Goal: Information Seeking & Learning: Compare options

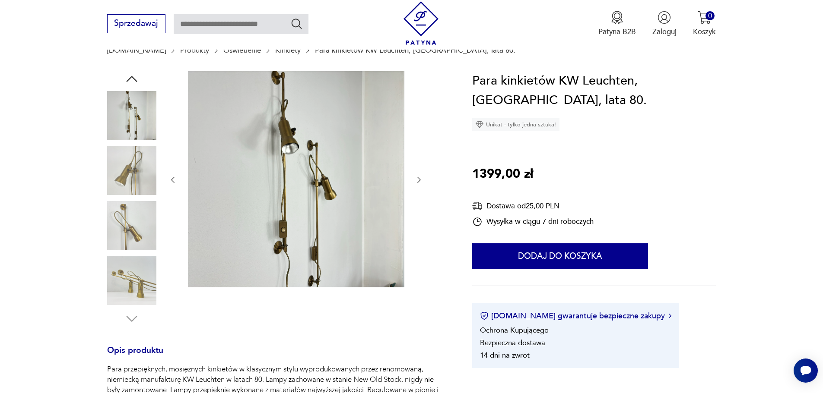
scroll to position [43, 0]
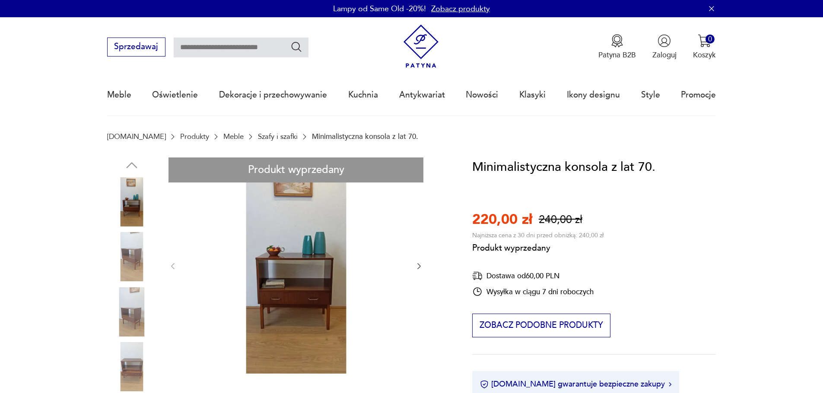
click at [240, 48] on input "text" at bounding box center [241, 48] width 135 height 20
type input "*******"
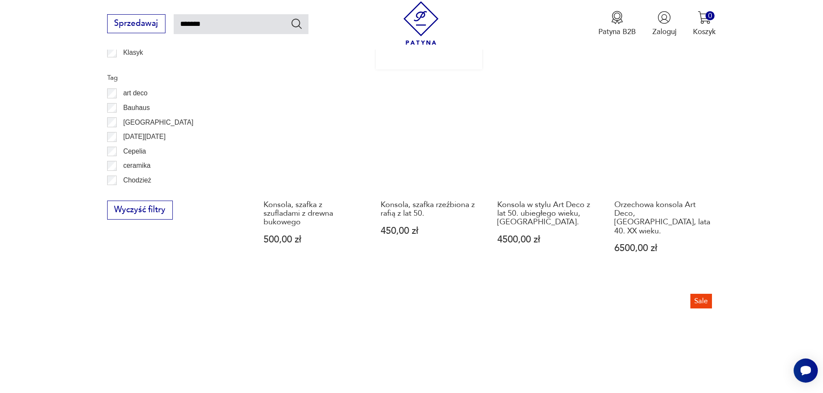
scroll to position [741, 0]
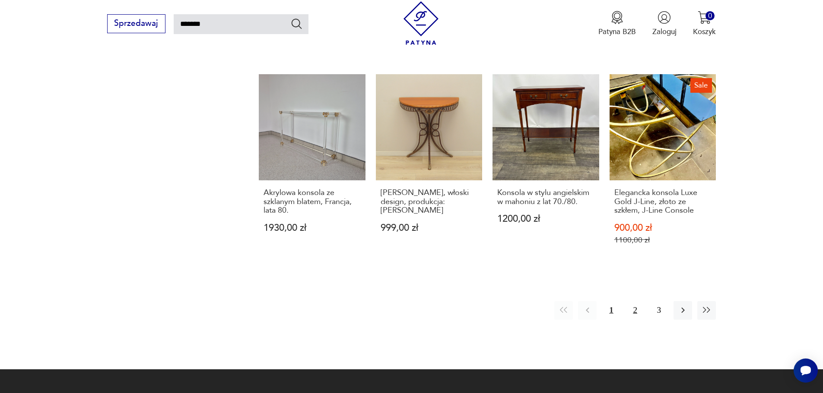
click at [637, 301] on button "2" at bounding box center [635, 310] width 19 height 19
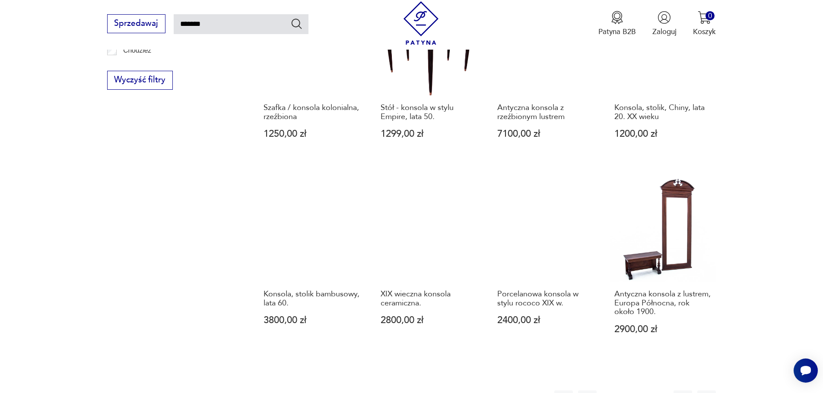
scroll to position [741, 0]
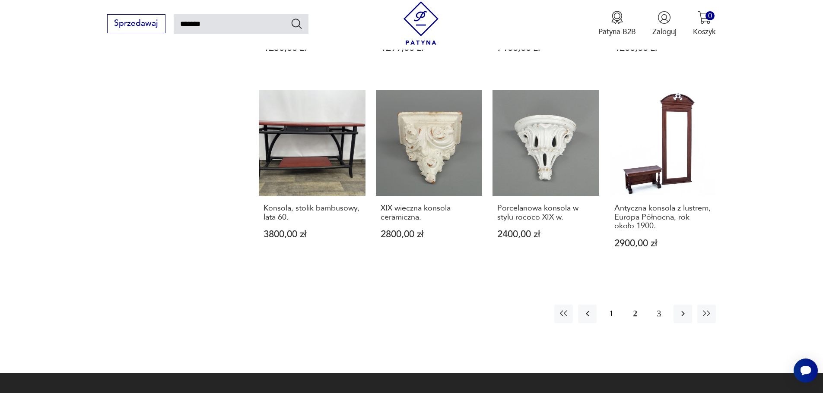
click at [656, 305] on button "3" at bounding box center [658, 314] width 19 height 19
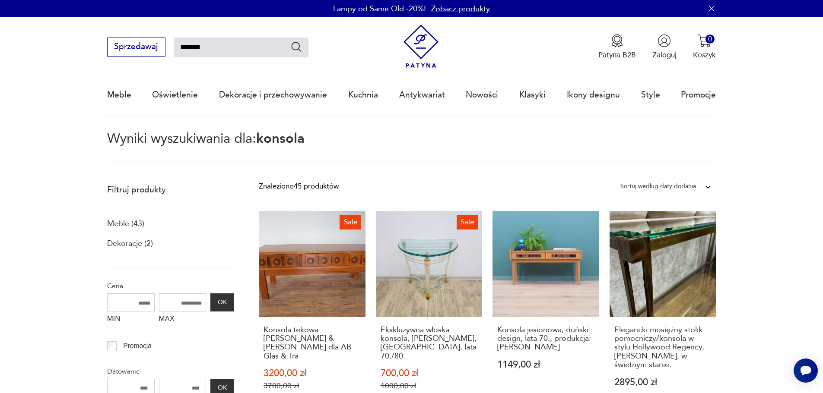
click at [200, 53] on input "*******" at bounding box center [241, 48] width 135 height 20
click at [210, 49] on input "*******" at bounding box center [241, 48] width 135 height 20
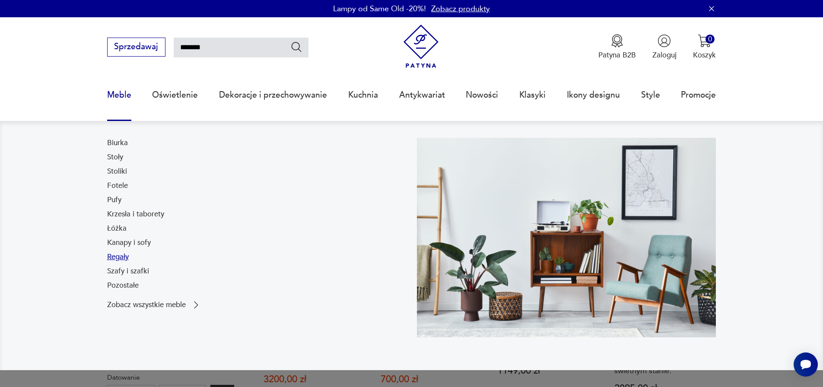
click at [127, 258] on link "Regały" at bounding box center [118, 257] width 22 height 10
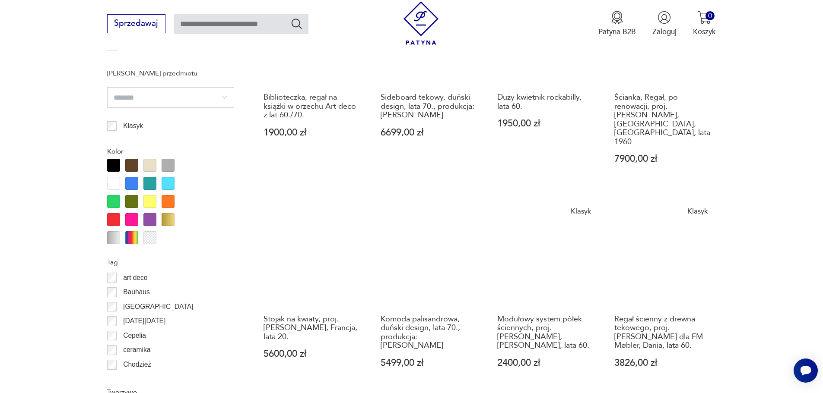
scroll to position [1035, 0]
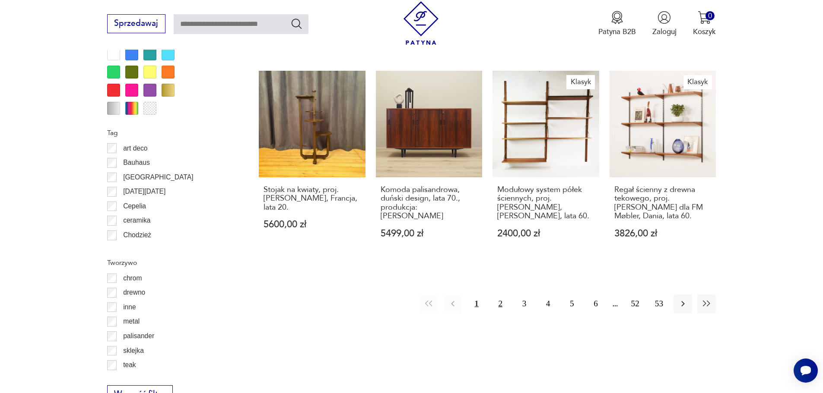
click at [503, 295] on button "2" at bounding box center [500, 304] width 19 height 19
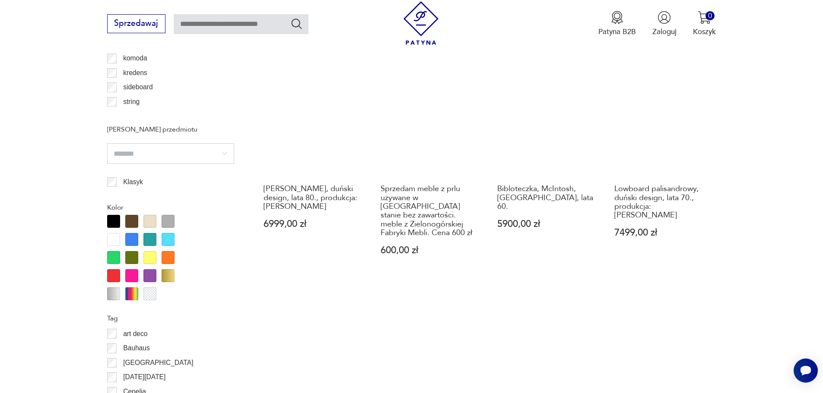
scroll to position [1108, 0]
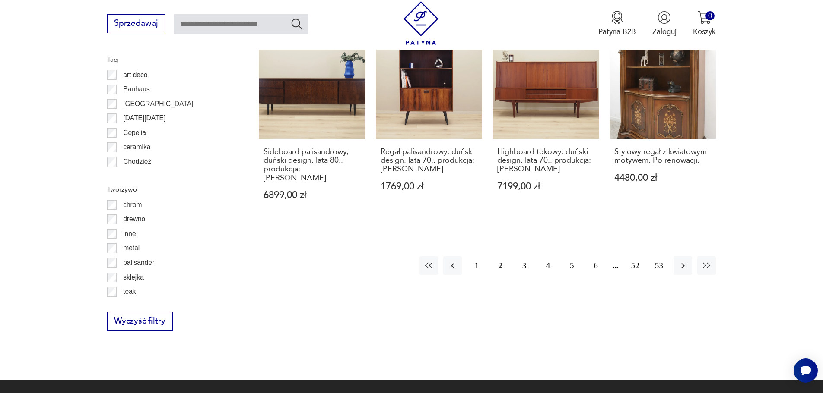
click at [520, 256] on button "3" at bounding box center [524, 265] width 19 height 19
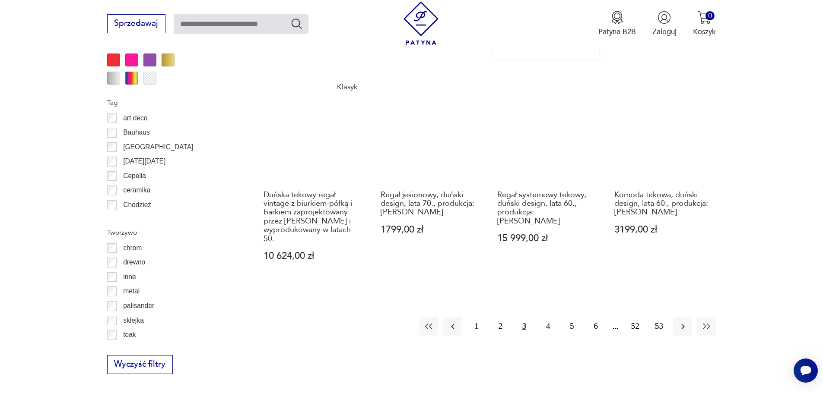
scroll to position [1194, 0]
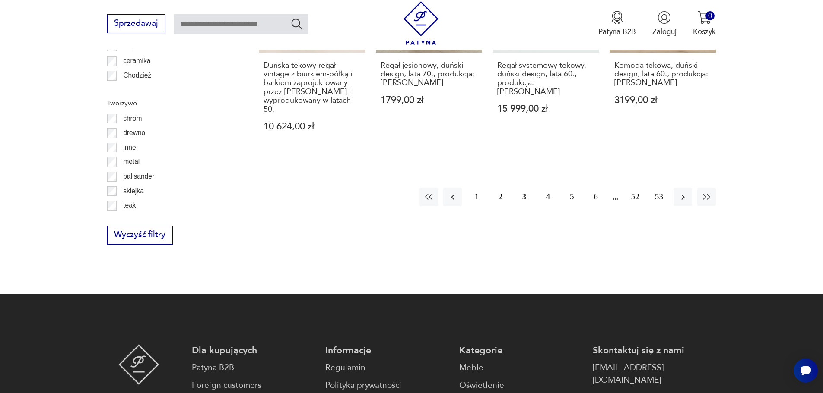
click at [543, 188] on button "4" at bounding box center [547, 197] width 19 height 19
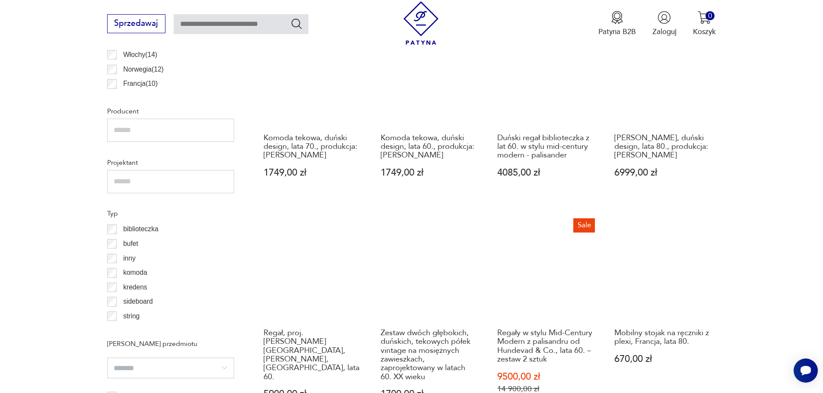
scroll to position [980, 0]
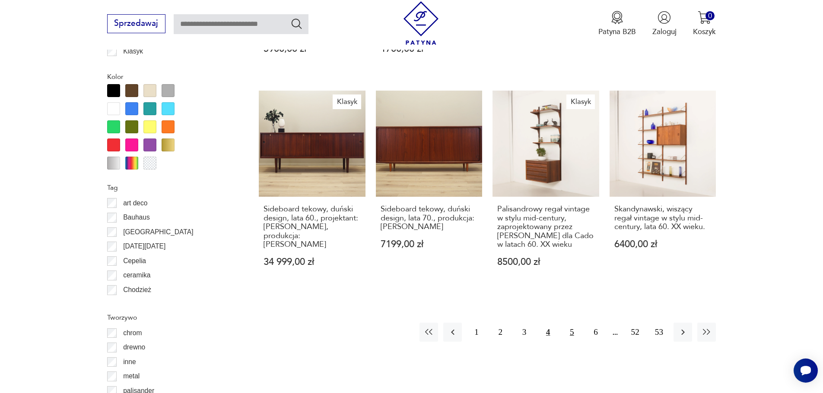
click at [578, 323] on button "5" at bounding box center [571, 332] width 19 height 19
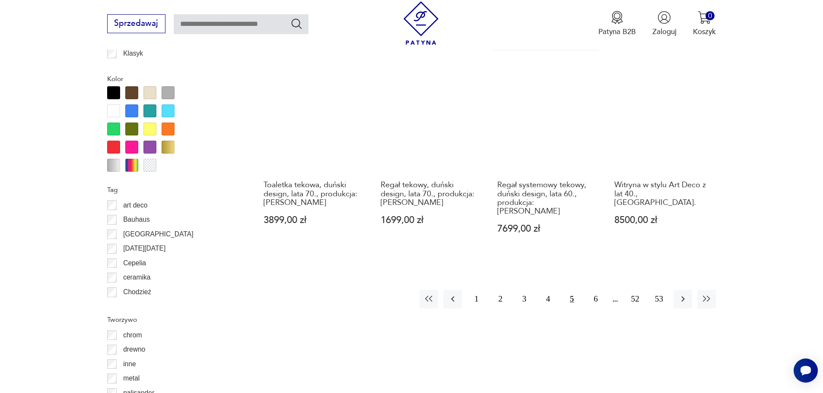
scroll to position [978, 0]
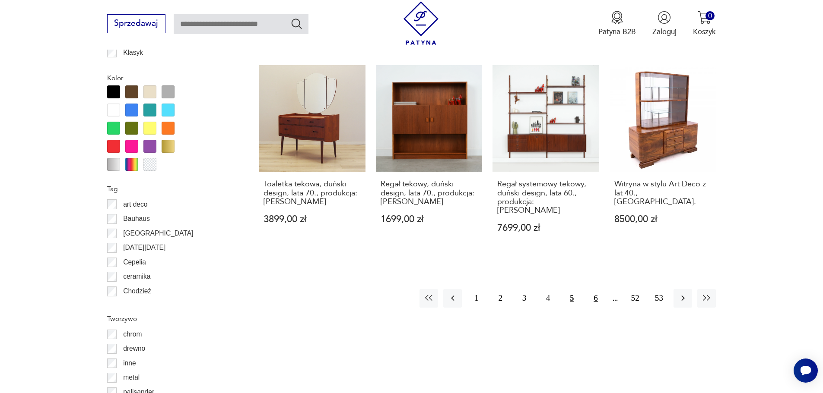
click at [592, 294] on button "6" at bounding box center [595, 298] width 19 height 19
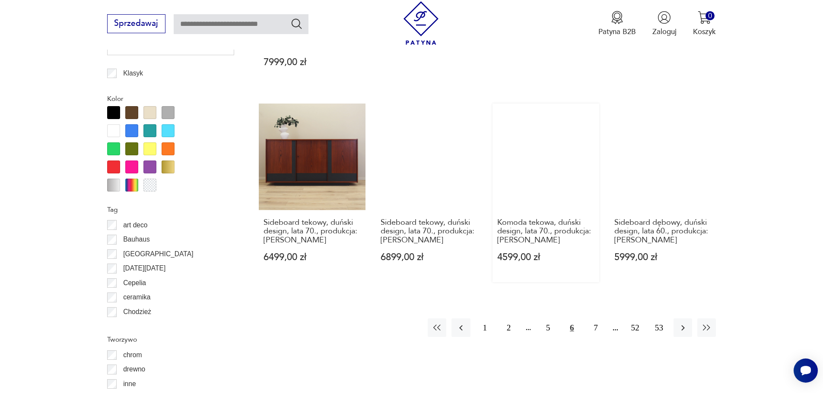
scroll to position [1022, 0]
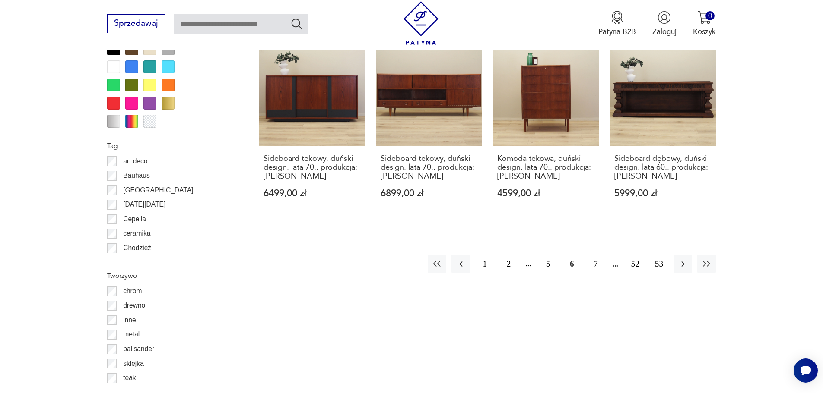
click at [592, 257] on button "7" at bounding box center [595, 264] width 19 height 19
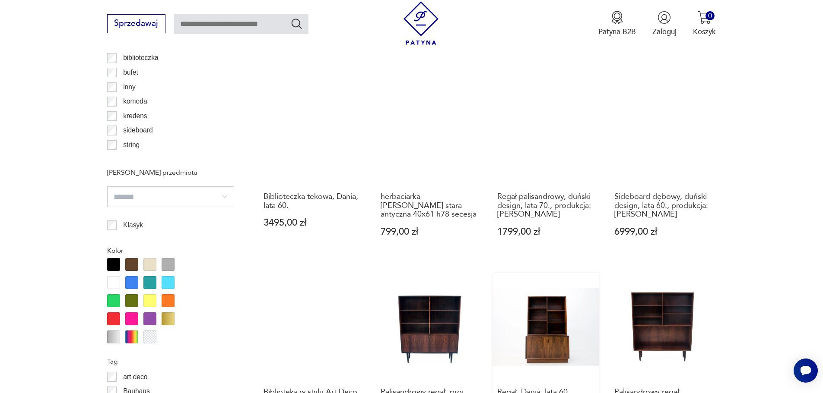
scroll to position [1022, 0]
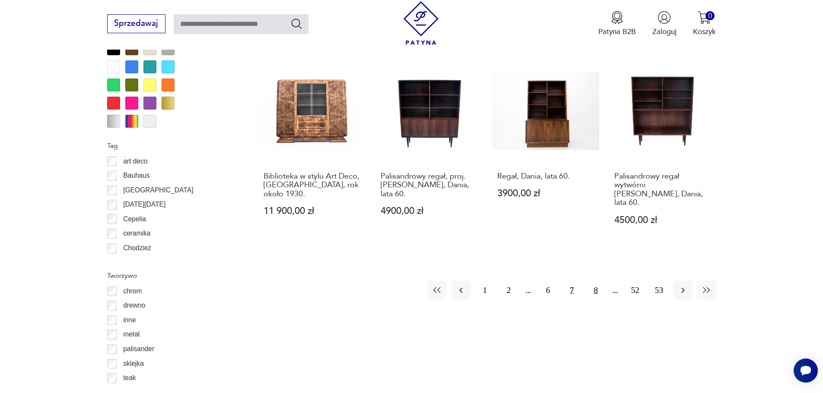
click at [590, 281] on button "8" at bounding box center [595, 290] width 19 height 19
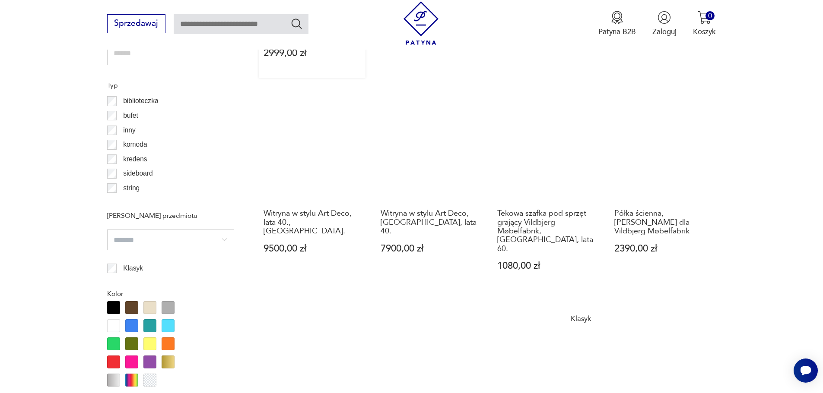
scroll to position [978, 0]
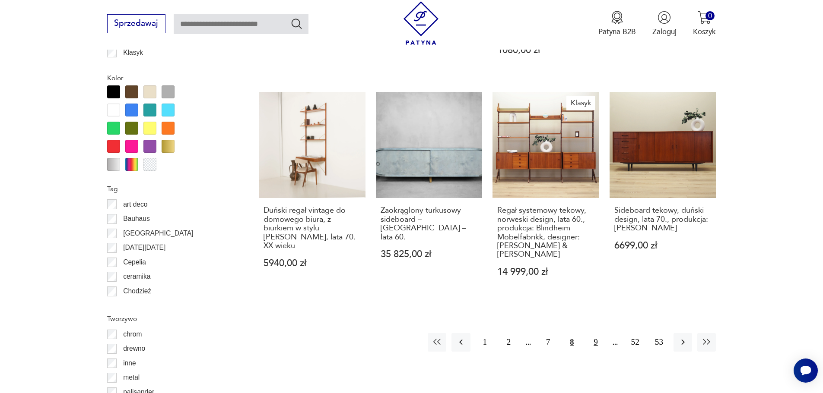
click at [597, 333] on button "9" at bounding box center [595, 342] width 19 height 19
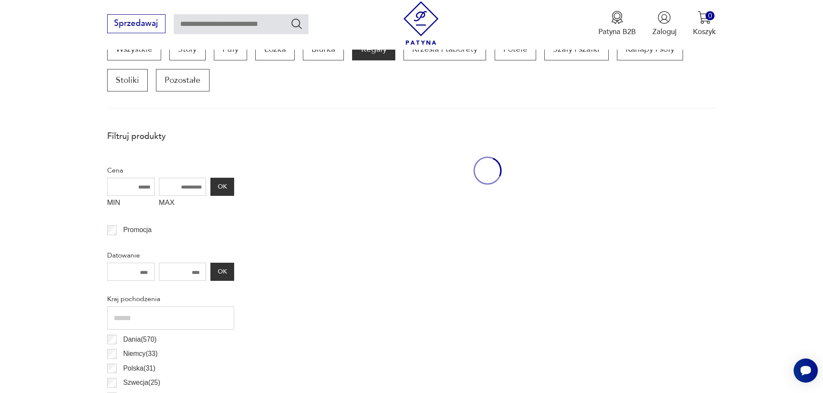
scroll to position [288, 0]
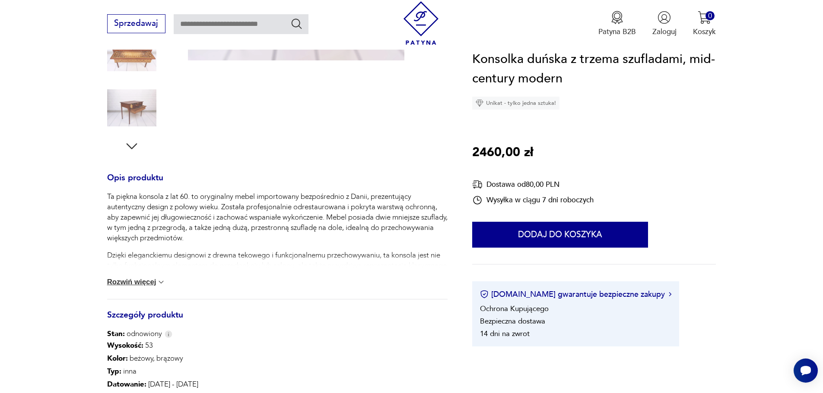
scroll to position [389, 0]
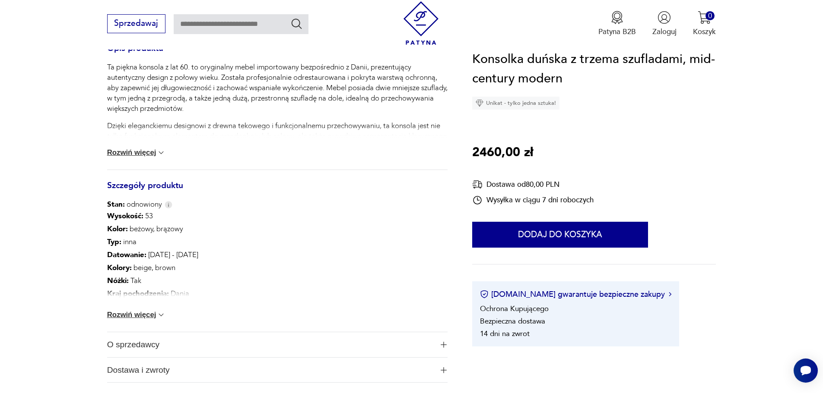
click at [136, 316] on button "Rozwiń więcej" at bounding box center [136, 315] width 59 height 9
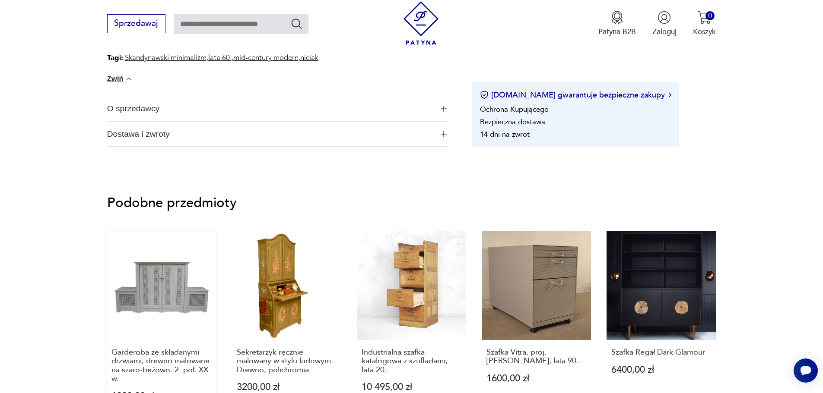
scroll to position [777, 0]
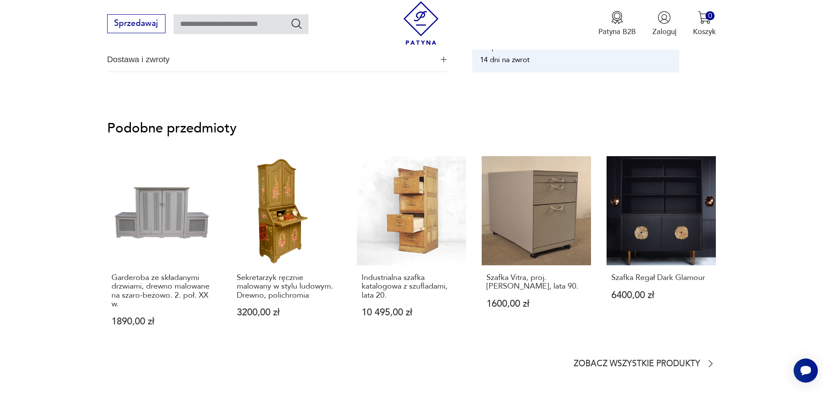
click at [218, 24] on input "text" at bounding box center [241, 24] width 135 height 20
type input "*******"
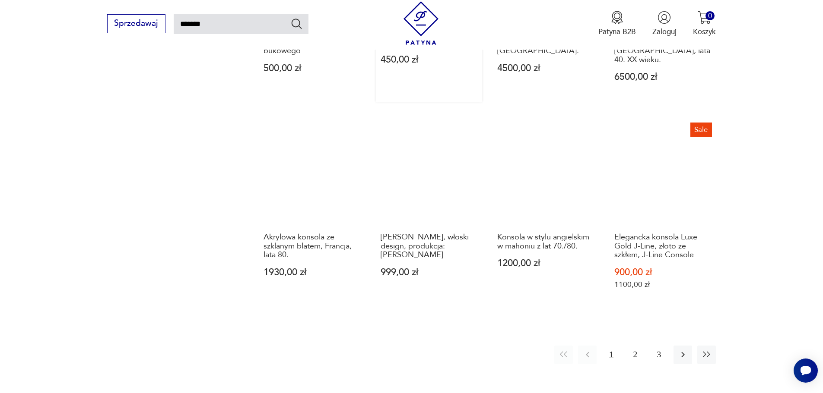
scroll to position [697, 0]
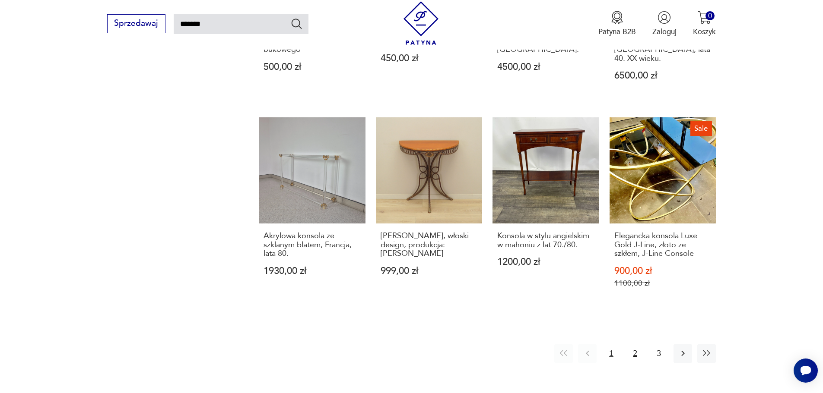
click at [636, 345] on button "2" at bounding box center [635, 354] width 19 height 19
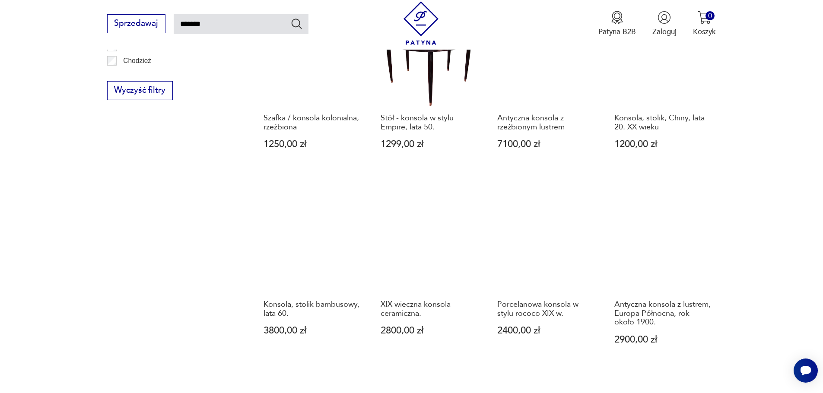
scroll to position [654, 0]
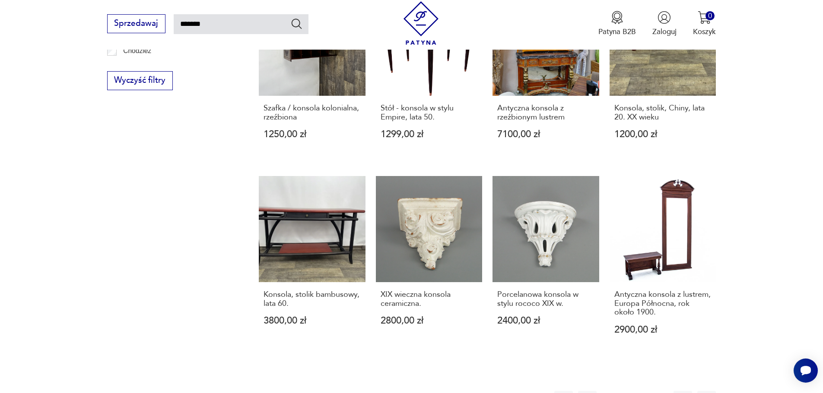
click at [655, 391] on button "3" at bounding box center [658, 400] width 19 height 19
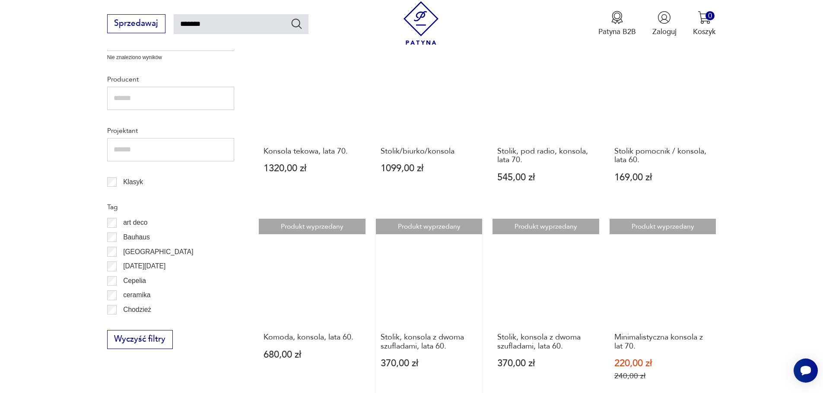
scroll to position [568, 0]
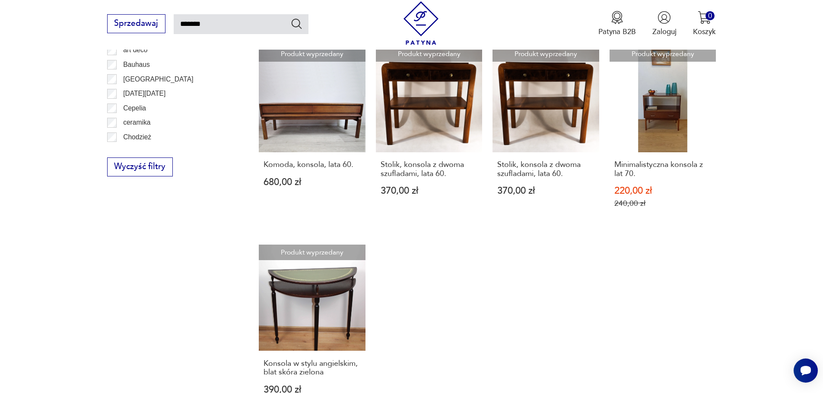
drag, startPoint x: 243, startPoint y: 25, endPoint x: 103, endPoint y: 28, distance: 139.9
click at [103, 28] on div "Sprzedawaj ******* Patyna B2B Zaloguj 0 Koszyk Twój koszyk ( 0 ) Brak produktów…" at bounding box center [411, 25] width 823 height 50
type input "******"
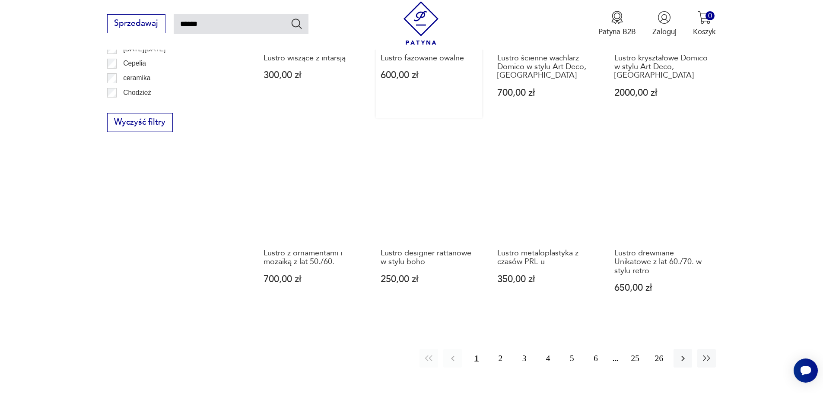
scroll to position [741, 0]
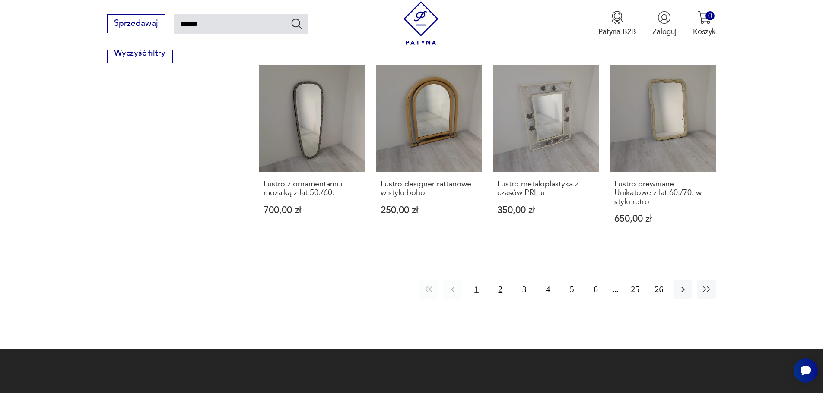
click at [498, 280] on button "2" at bounding box center [500, 289] width 19 height 19
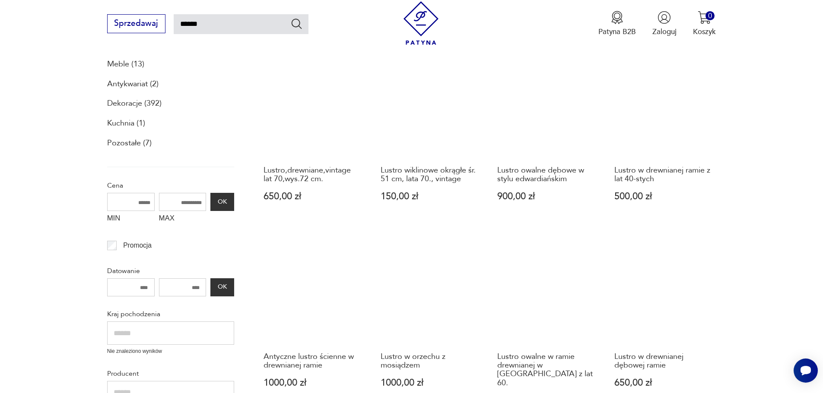
scroll to position [179, 0]
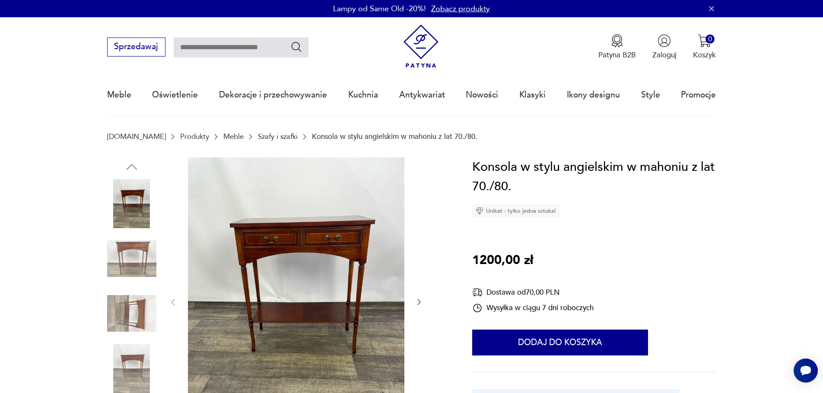
click at [152, 258] on img at bounding box center [131, 258] width 49 height 49
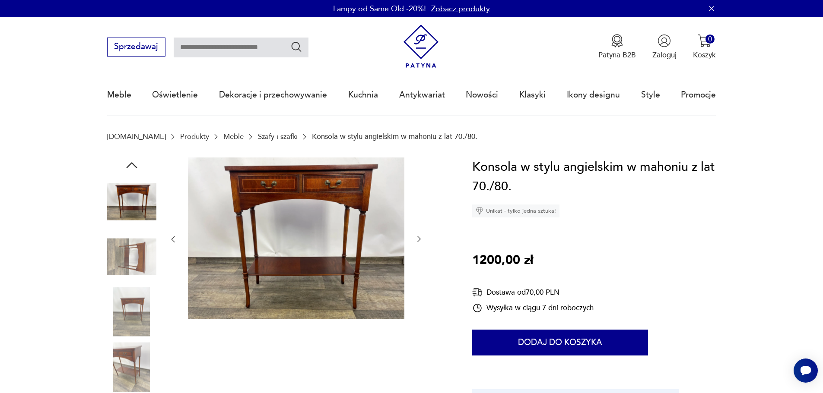
click at [143, 276] on img at bounding box center [131, 256] width 49 height 49
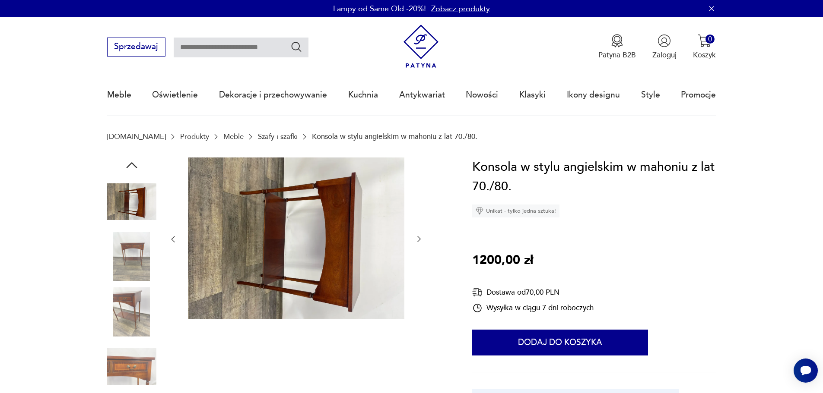
click at [131, 291] on img at bounding box center [131, 312] width 49 height 49
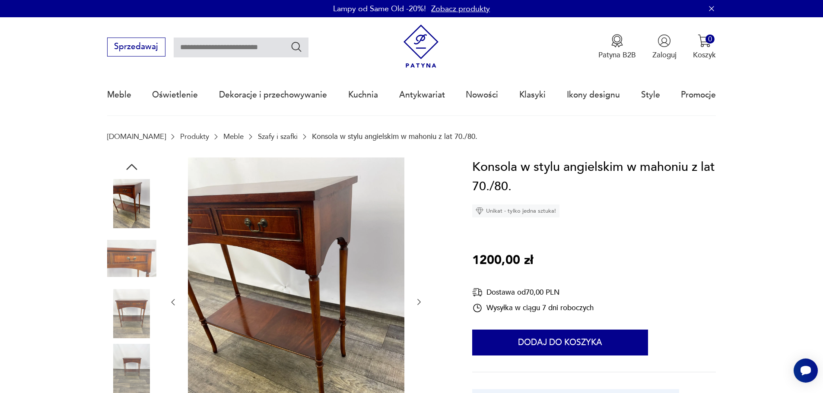
click at [126, 275] on img at bounding box center [131, 258] width 49 height 49
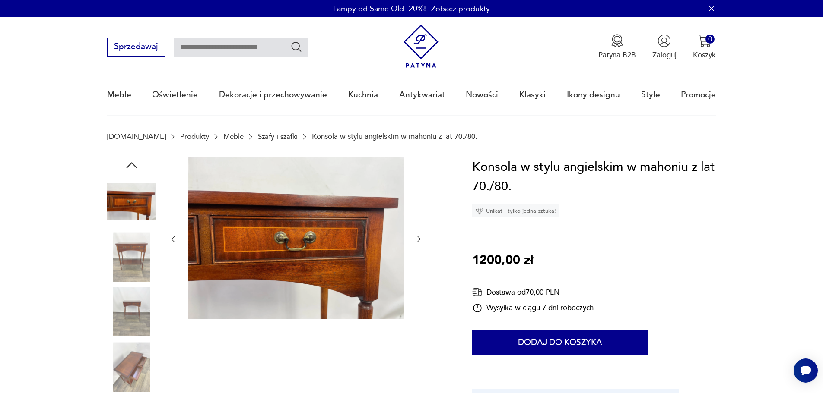
click at [127, 281] on img at bounding box center [131, 256] width 49 height 49
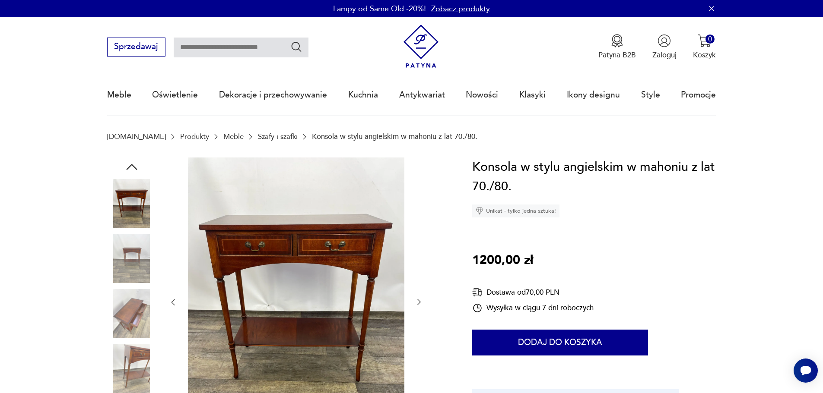
click at [127, 281] on img at bounding box center [131, 258] width 49 height 49
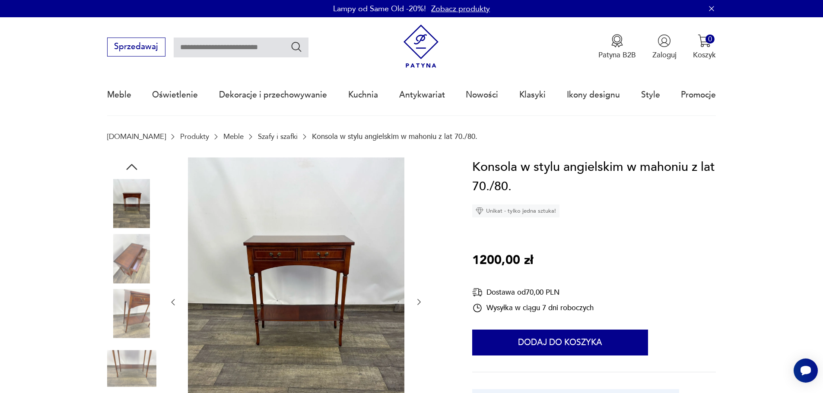
click at [127, 281] on img at bounding box center [131, 258] width 49 height 49
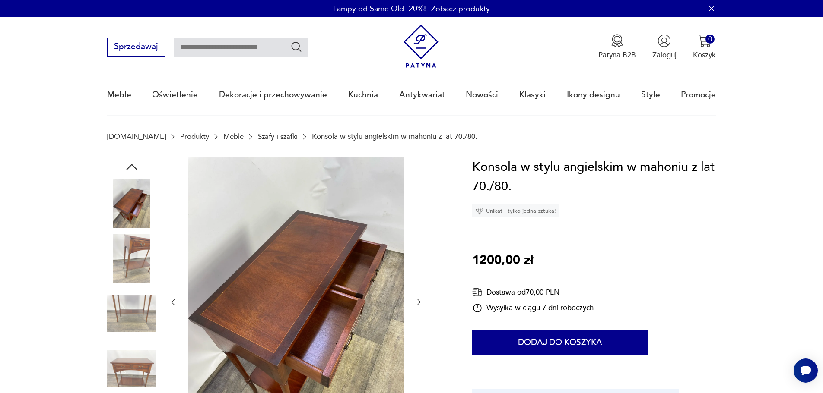
click at [126, 303] on img at bounding box center [131, 313] width 49 height 49
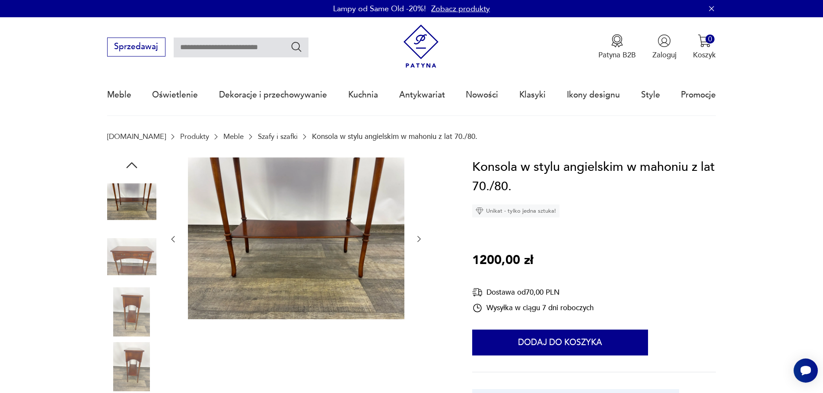
click at [129, 271] on img at bounding box center [131, 256] width 49 height 49
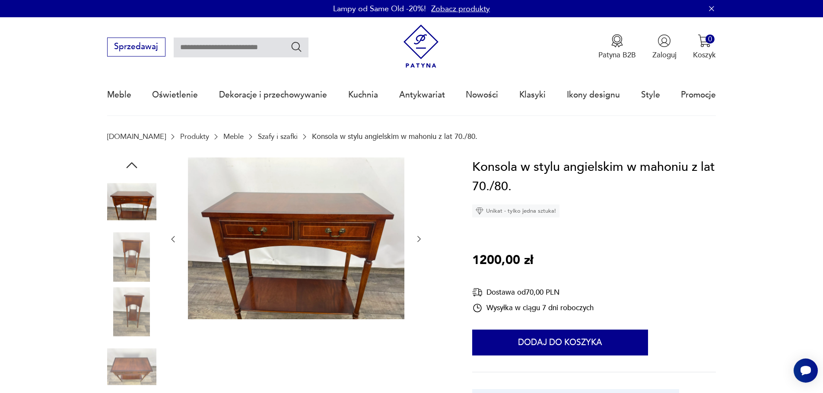
click at [126, 293] on img at bounding box center [131, 312] width 49 height 49
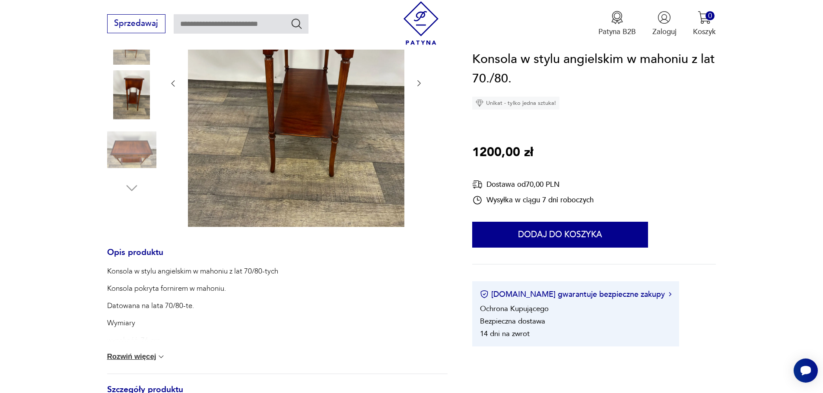
scroll to position [259, 0]
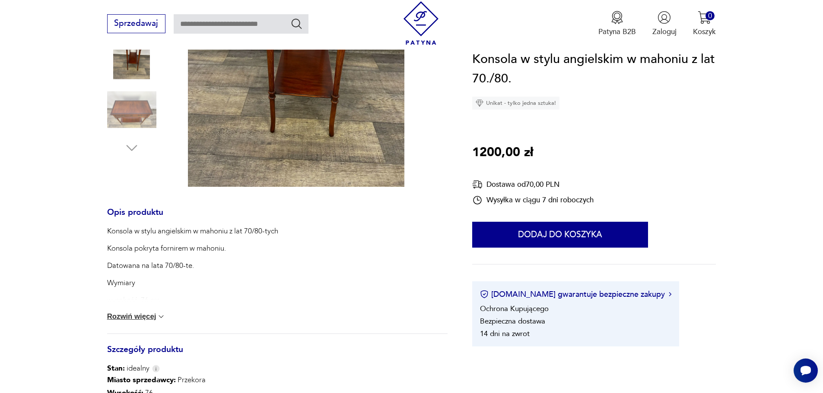
click at [136, 323] on div "Konsola w stylu angielskim w mahoniu z lat 70/80-tych Konsola pokryta fornirem …" at bounding box center [277, 280] width 340 height 108
click at [138, 321] on div "Konsola w stylu angielskim w mahoniu z lat 70/80-tych Konsola pokryta fornirem …" at bounding box center [277, 280] width 340 height 108
click at [140, 319] on button "Rozwiń więcej" at bounding box center [136, 317] width 59 height 9
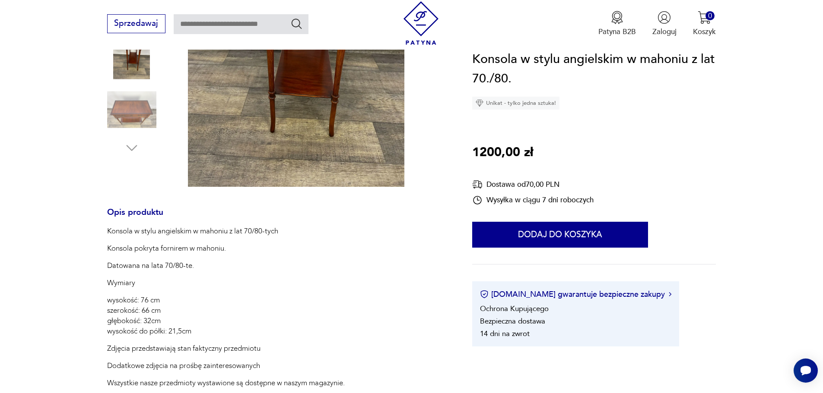
scroll to position [0, 0]
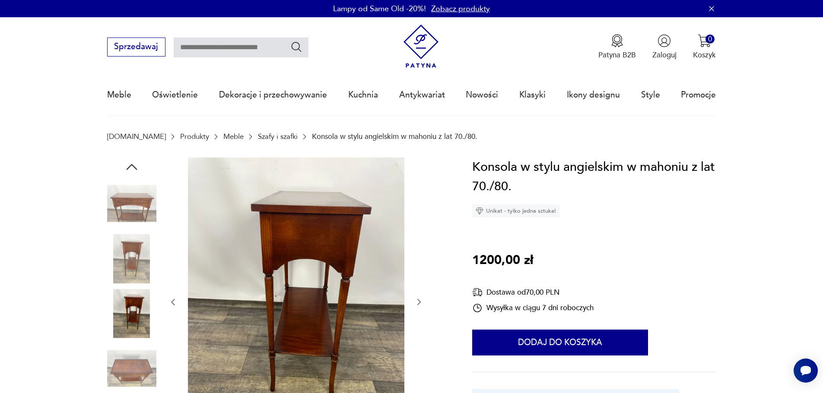
click at [143, 305] on img at bounding box center [131, 313] width 49 height 49
click at [126, 264] on img at bounding box center [131, 258] width 49 height 49
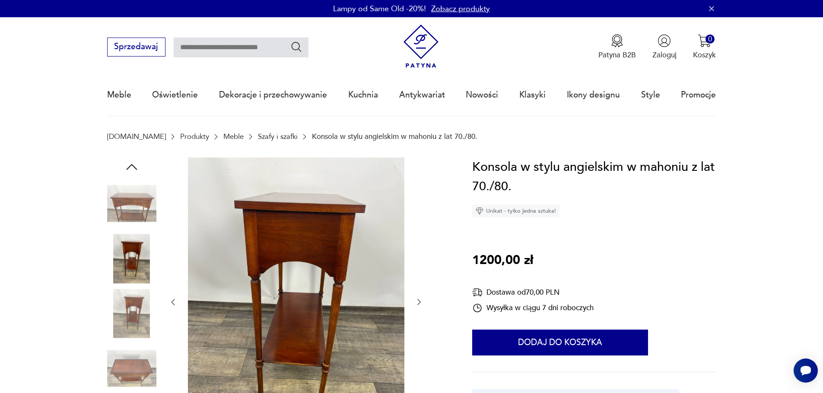
click at [127, 190] on img at bounding box center [131, 203] width 49 height 49
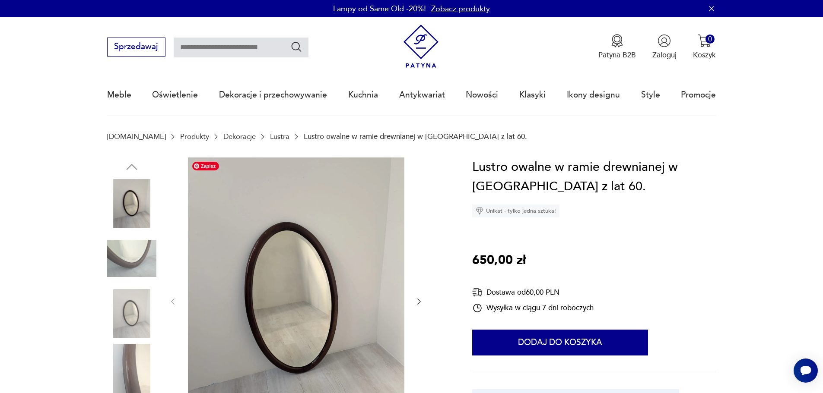
click at [126, 258] on img at bounding box center [131, 258] width 49 height 49
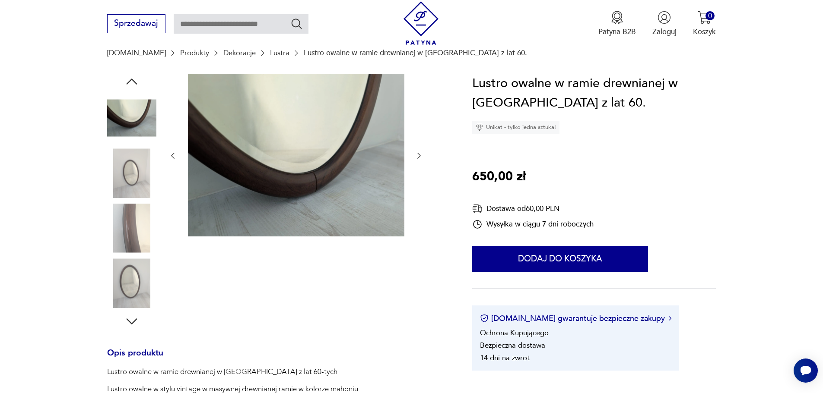
scroll to position [216, 0]
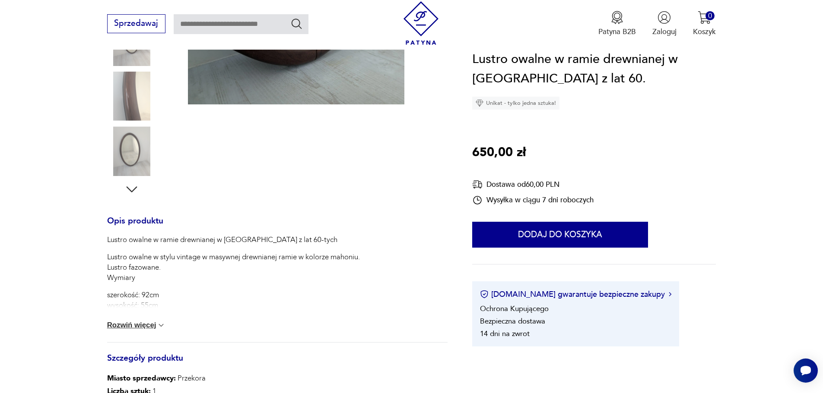
click at [149, 330] on div "Lustro owalne w ramie drewnianej w mahoniu z lat 60-tych Lustro owalne w stylu …" at bounding box center [277, 289] width 340 height 108
click at [151, 326] on button "Rozwiń więcej" at bounding box center [136, 325] width 59 height 9
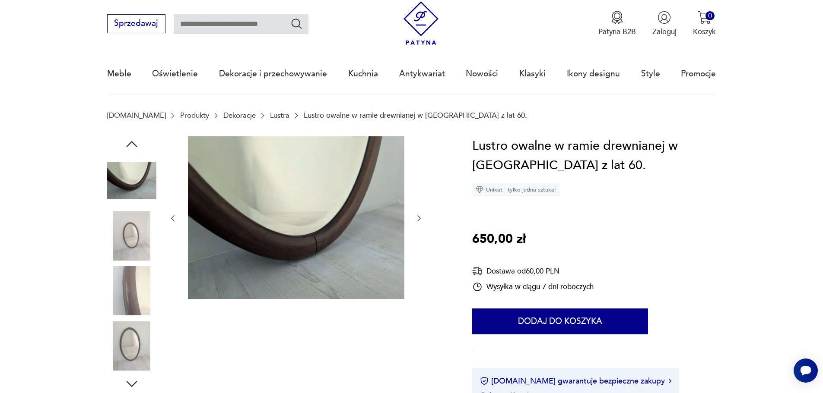
scroll to position [0, 0]
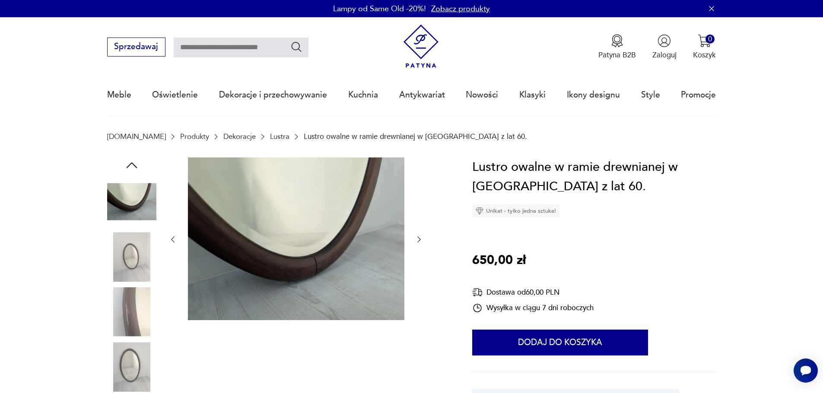
click at [142, 295] on img at bounding box center [131, 312] width 49 height 49
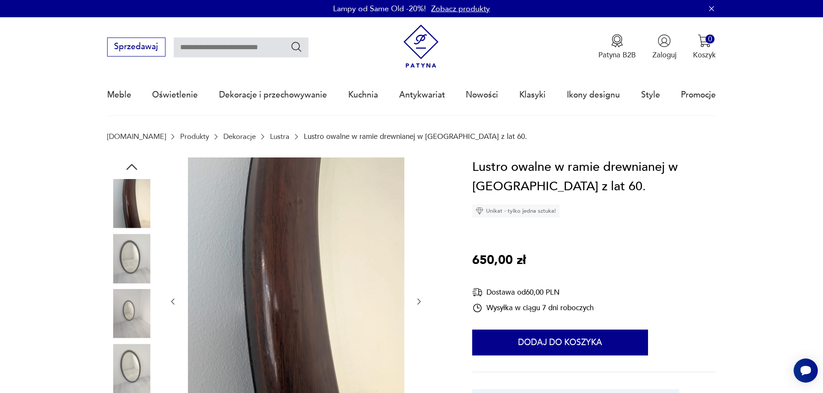
click at [133, 300] on img at bounding box center [131, 313] width 49 height 49
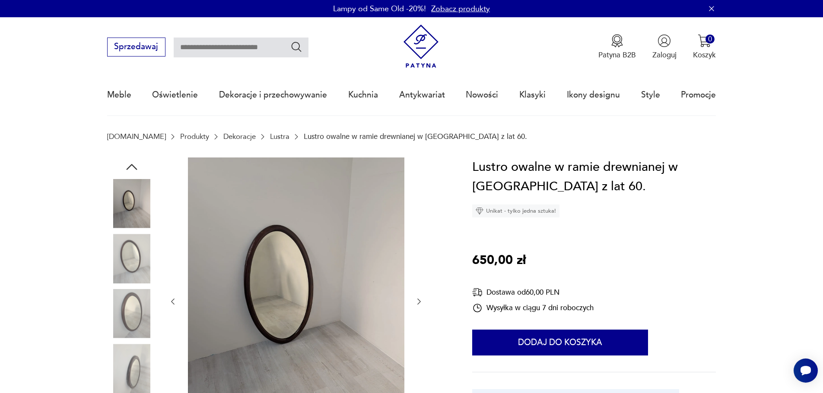
click at [134, 302] on img at bounding box center [131, 313] width 49 height 49
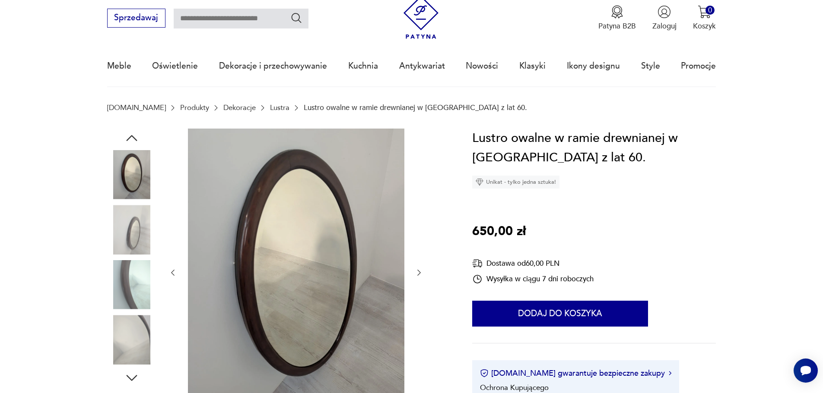
scroll to position [43, 0]
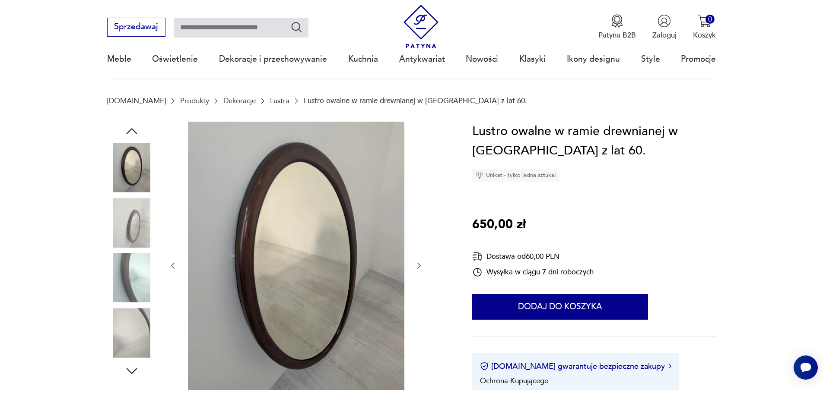
scroll to position [0, 0]
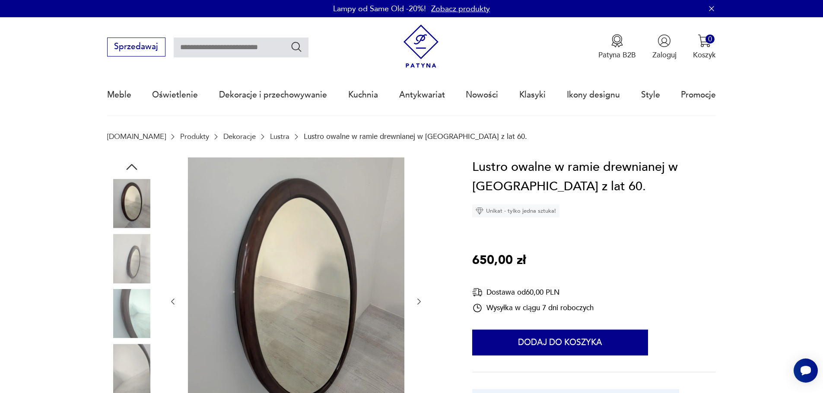
click at [270, 137] on link "Lustra" at bounding box center [279, 137] width 19 height 8
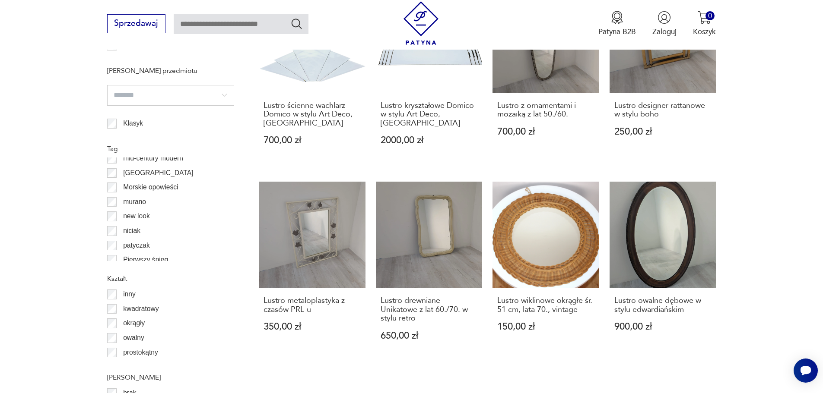
scroll to position [935, 0]
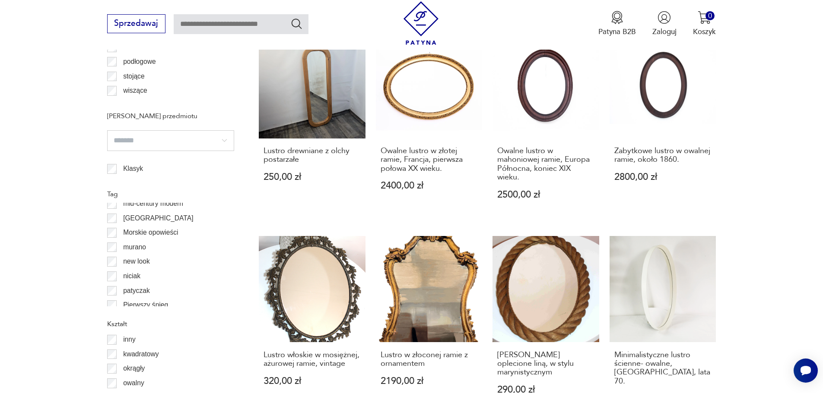
scroll to position [978, 0]
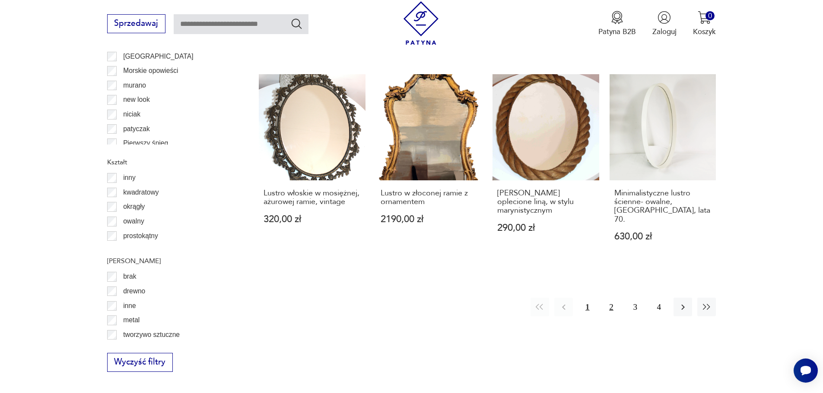
click at [606, 301] on button "2" at bounding box center [610, 307] width 19 height 19
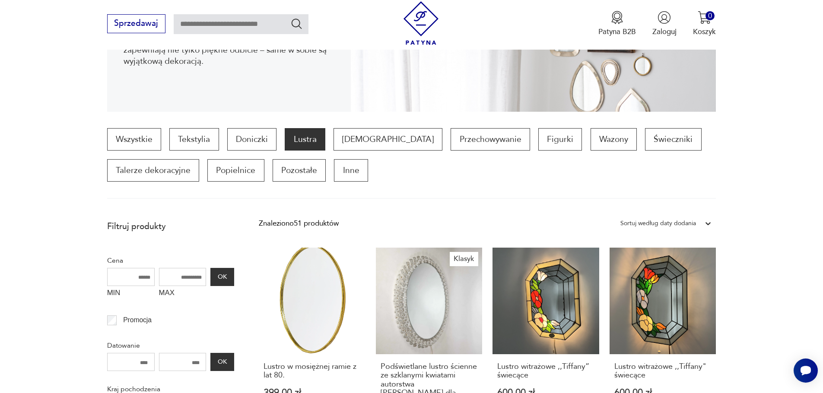
scroll to position [28, 0]
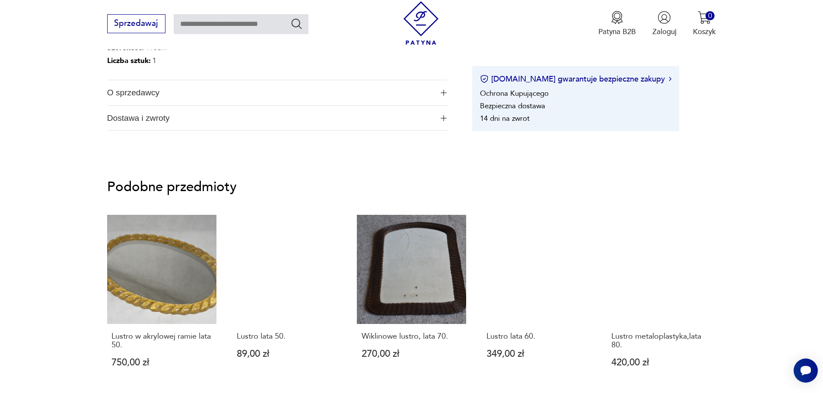
scroll to position [604, 0]
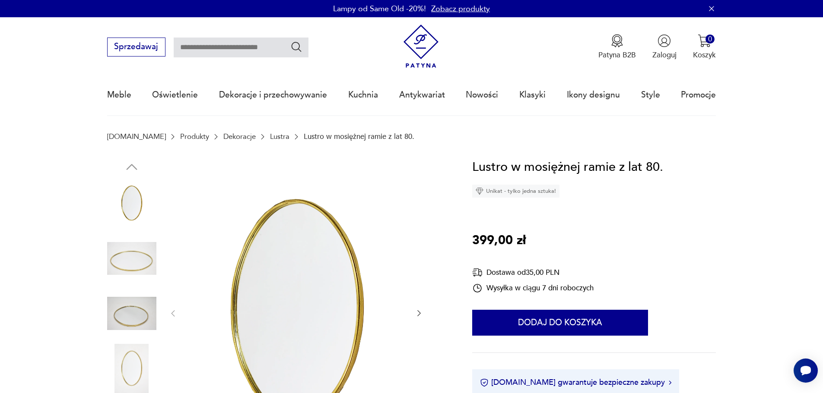
click at [132, 288] on div at bounding box center [131, 287] width 49 height 216
click at [136, 299] on img at bounding box center [131, 313] width 49 height 49
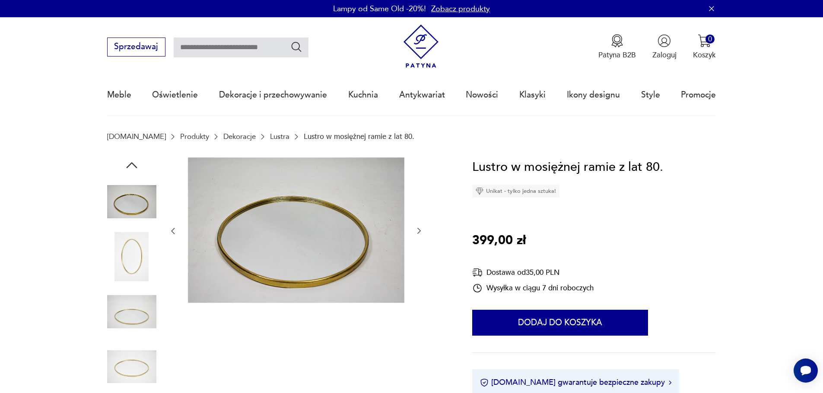
click at [143, 288] on img at bounding box center [131, 312] width 49 height 49
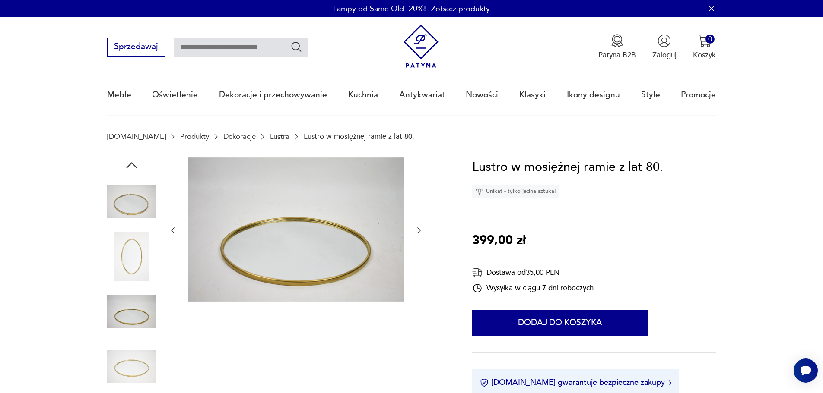
click at [146, 301] on img at bounding box center [131, 312] width 49 height 49
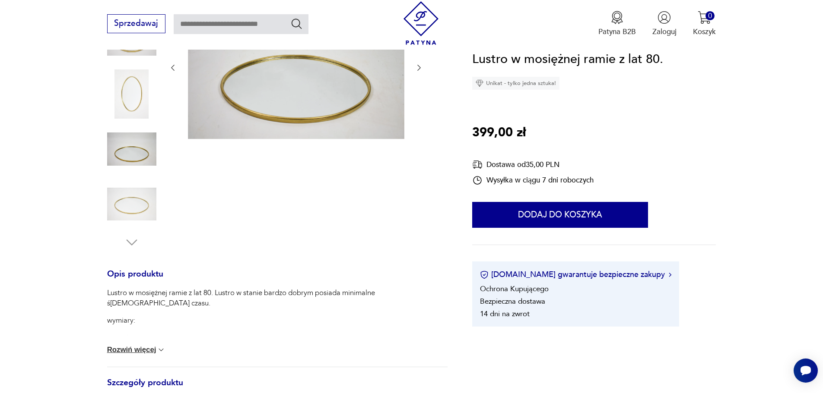
scroll to position [216, 0]
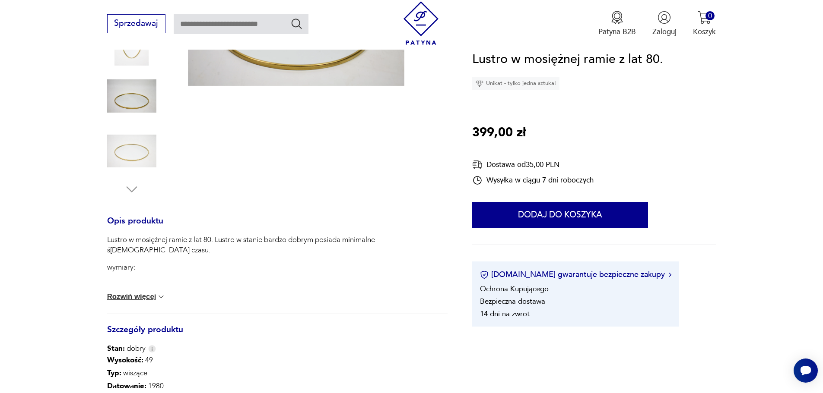
click at [151, 292] on div "Lustro w mosiężnej ramie z lat 80. Lustro w stanie bardzo dobrym posiada minima…" at bounding box center [277, 274] width 340 height 79
click at [157, 303] on div "Lustro w mosiężnej ramie z lat 80. Lustro w stanie bardzo dobrym posiada minima…" at bounding box center [277, 274] width 340 height 79
click at [158, 295] on img at bounding box center [161, 297] width 9 height 9
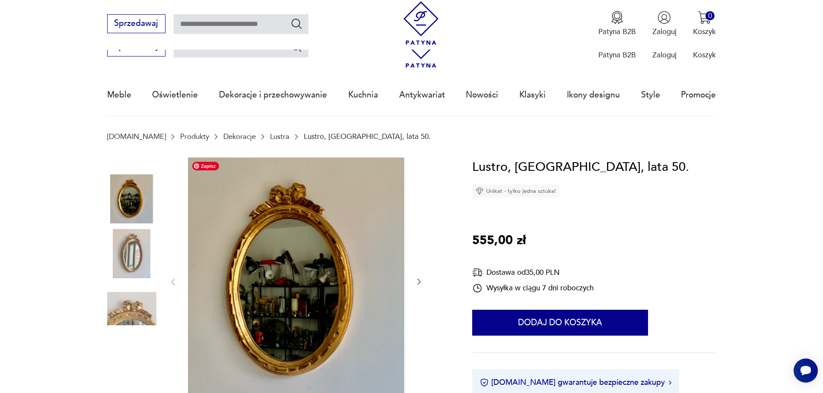
scroll to position [259, 0]
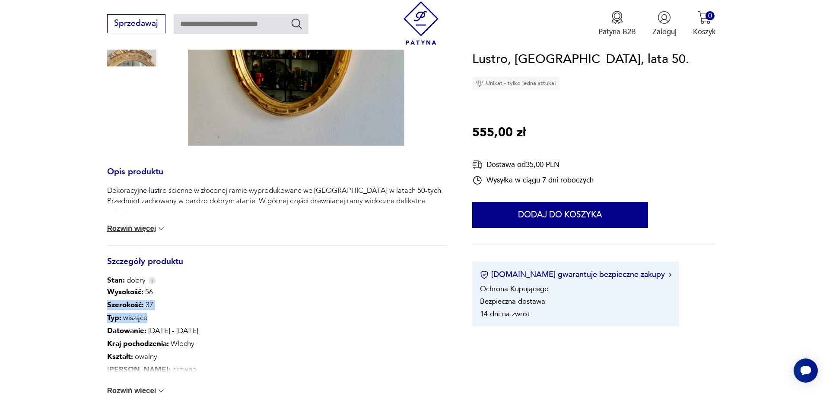
drag, startPoint x: 104, startPoint y: 299, endPoint x: 178, endPoint y: 323, distance: 77.8
click at [178, 323] on section "Opis produktu Dekoracyjne lustro ścienne w złoconej ramie wyprodukowane we [GEO…" at bounding box center [411, 191] width 823 height 585
click at [178, 323] on p "Typ : wiszące" at bounding box center [152, 318] width 91 height 13
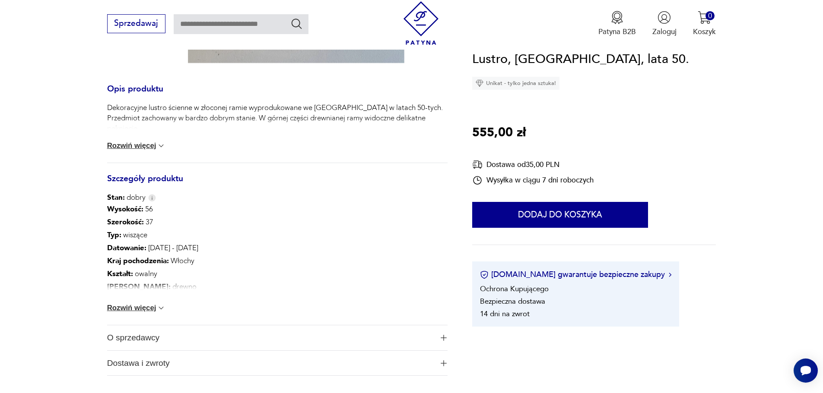
scroll to position [302, 0]
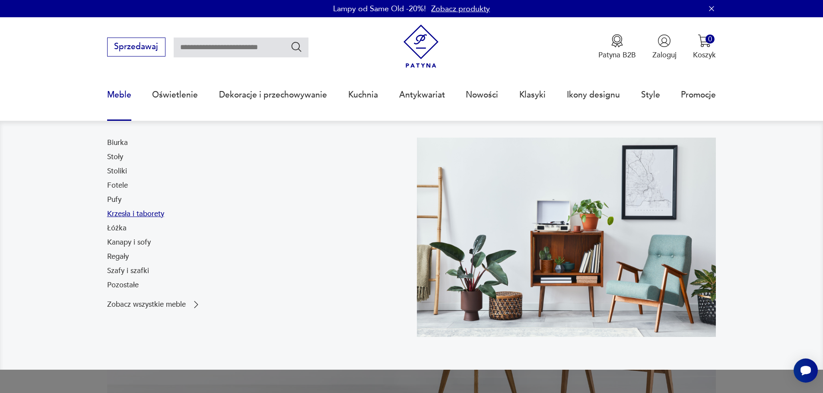
click at [129, 216] on link "Krzesła i taborety" at bounding box center [135, 214] width 57 height 10
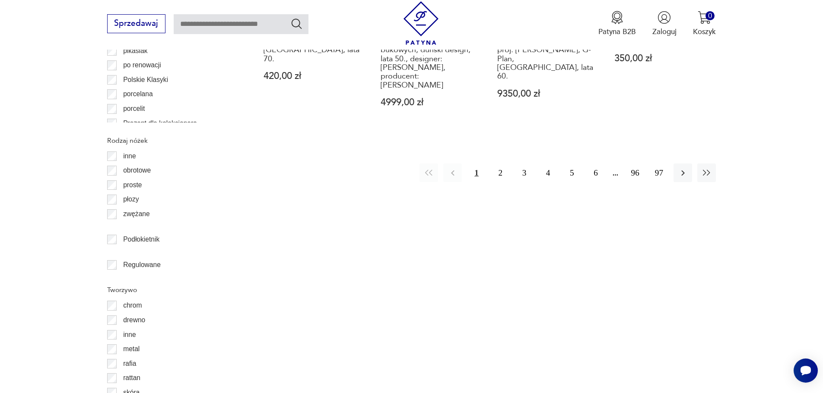
scroll to position [1194, 0]
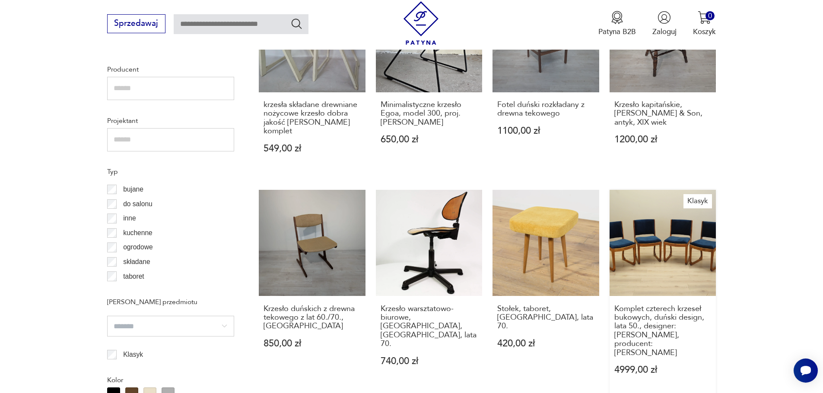
scroll to position [503, 0]
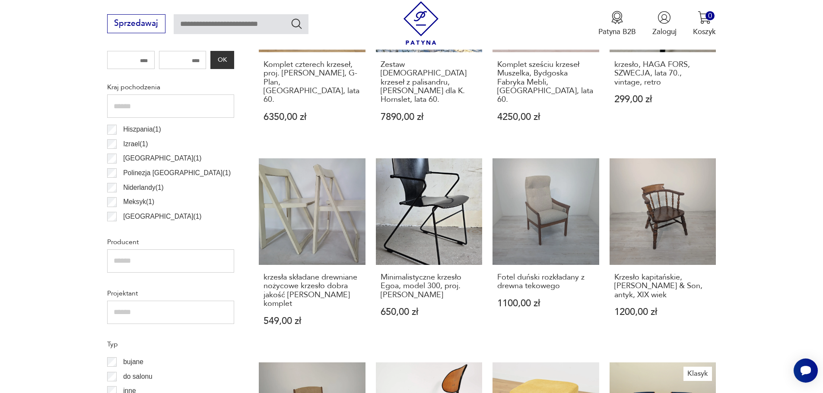
drag, startPoint x: 656, startPoint y: 184, endPoint x: 736, endPoint y: 127, distance: 97.9
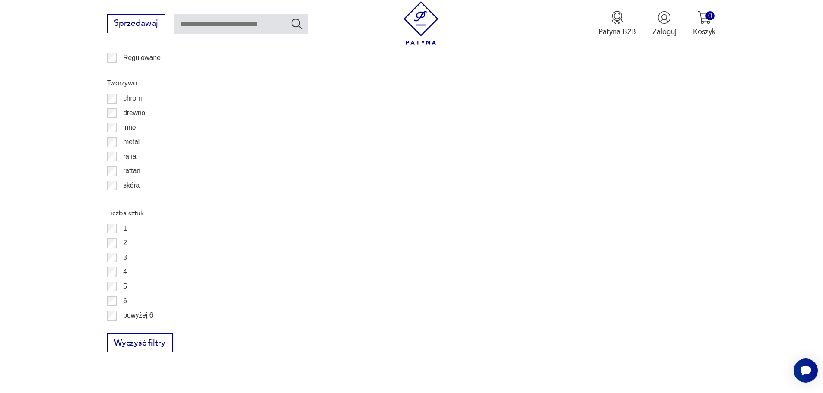
scroll to position [1367, 0]
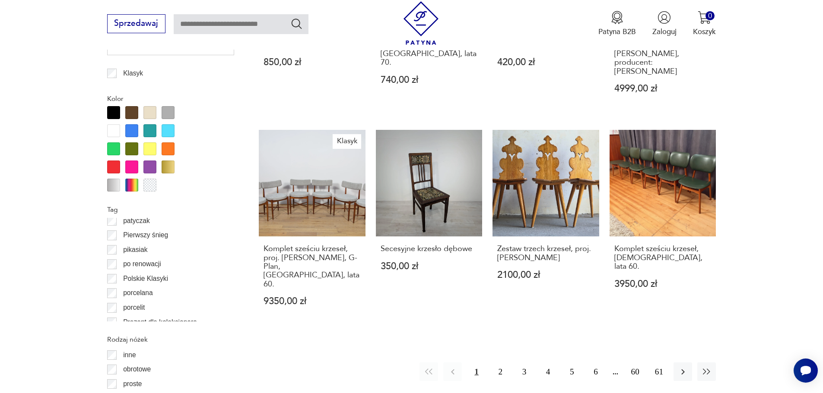
click at [113, 227] on div "Filtruj produkty Cena MIN MAX OK Promocja Datowanie OK Kraj pochodzenia Belgia …" at bounding box center [170, 112] width 127 height 1295
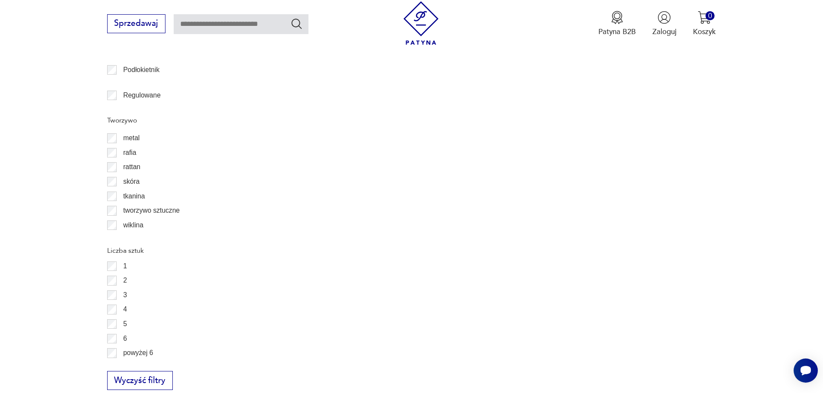
scroll to position [1456, 0]
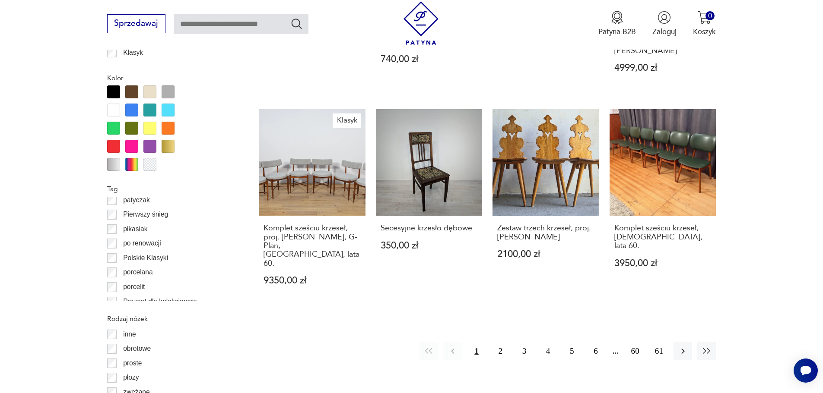
scroll to position [892, 0]
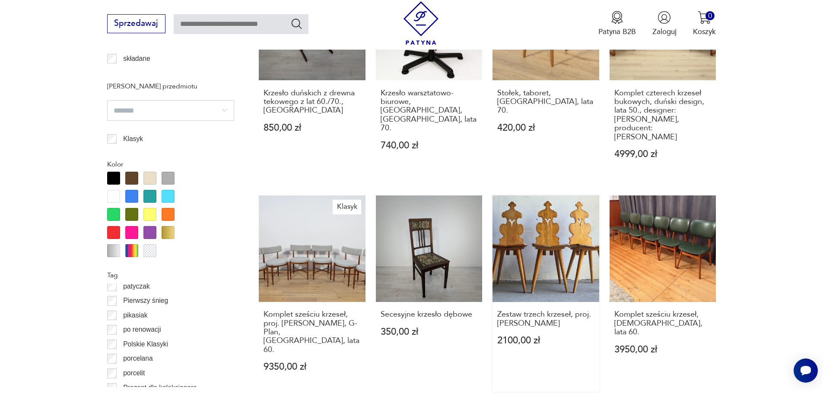
click at [584, 349] on link "Zestaw trzech krzeseł, proj. Józef Kulon 2100,00 zł" at bounding box center [545, 294] width 107 height 196
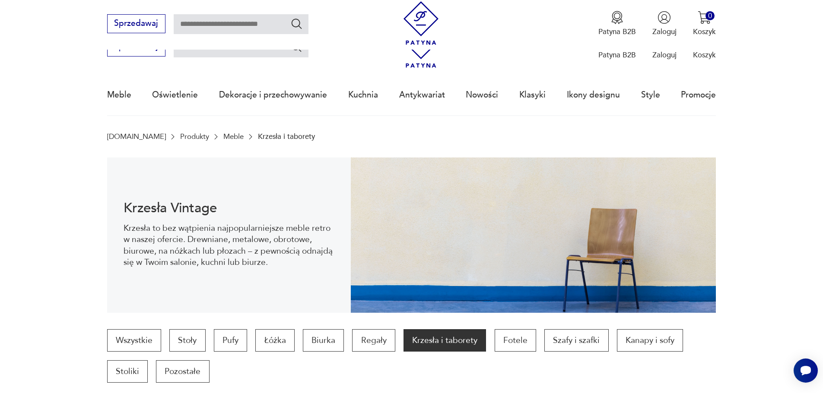
scroll to position [987, 0]
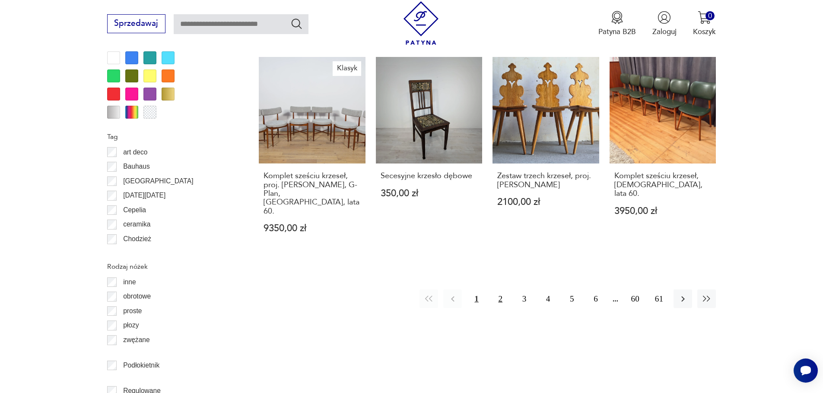
click at [497, 290] on button "2" at bounding box center [500, 299] width 19 height 19
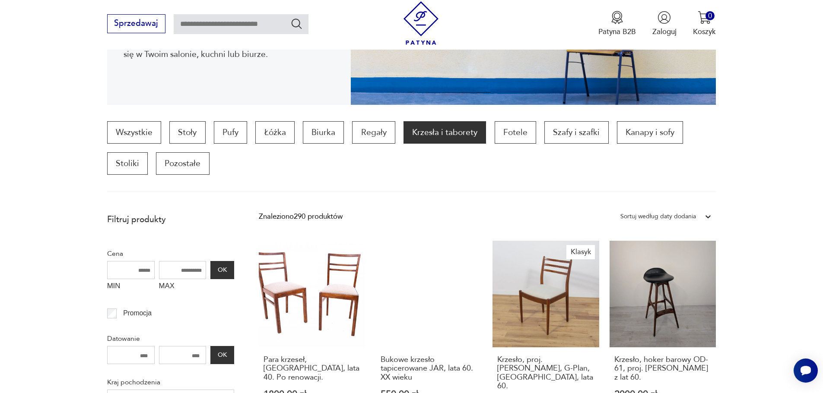
scroll to position [201, 0]
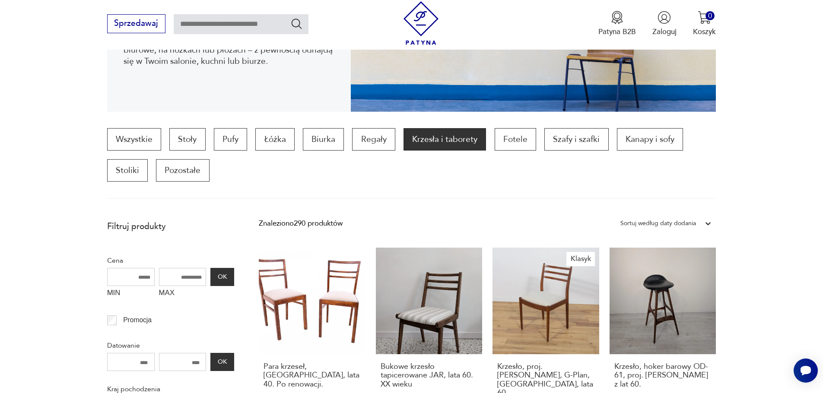
click at [176, 280] on input "MAX" at bounding box center [182, 277] width 47 height 18
type input "***"
click at [215, 277] on button "OK" at bounding box center [221, 277] width 23 height 18
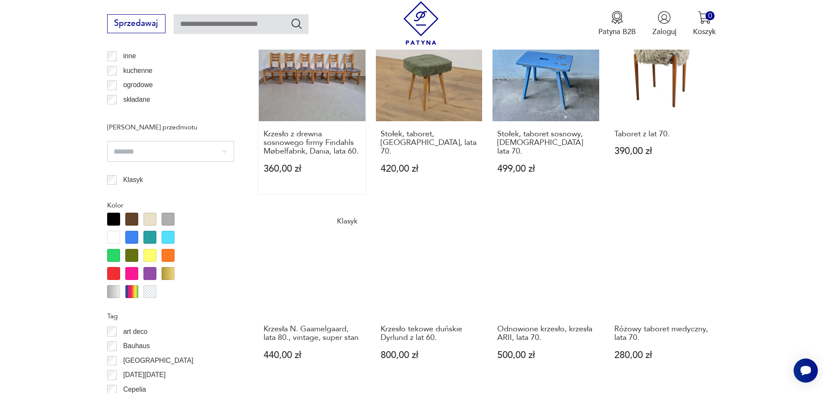
scroll to position [892, 0]
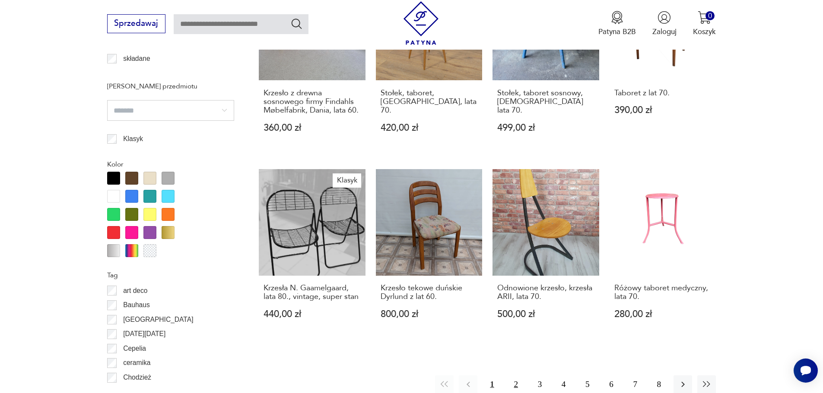
click at [513, 376] on button "2" at bounding box center [515, 385] width 19 height 19
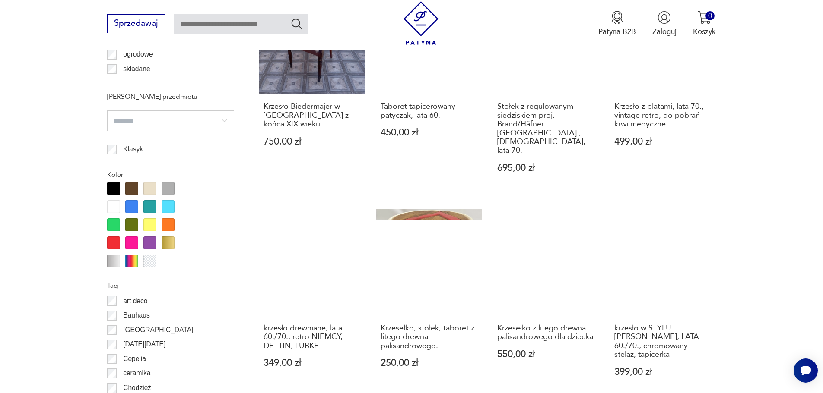
scroll to position [978, 0]
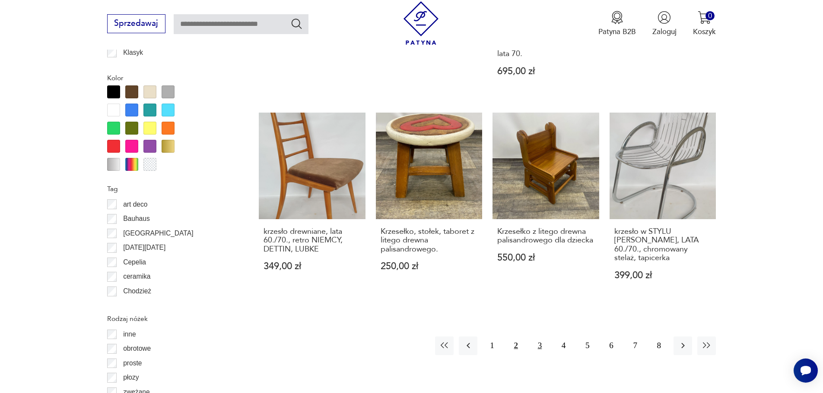
click at [539, 337] on button "3" at bounding box center [539, 346] width 19 height 19
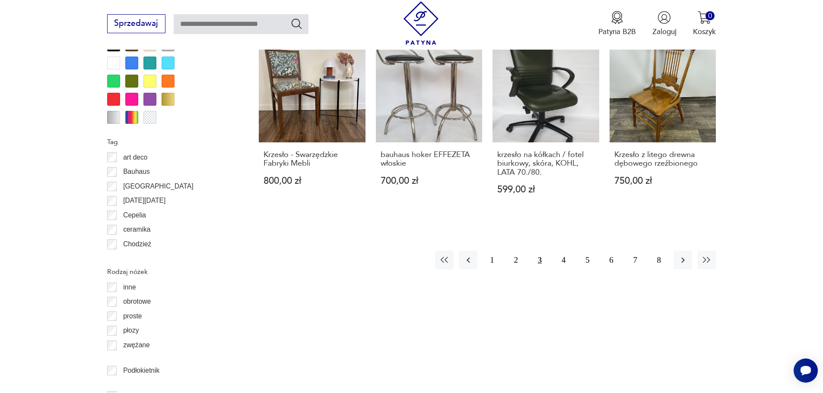
scroll to position [1065, 0]
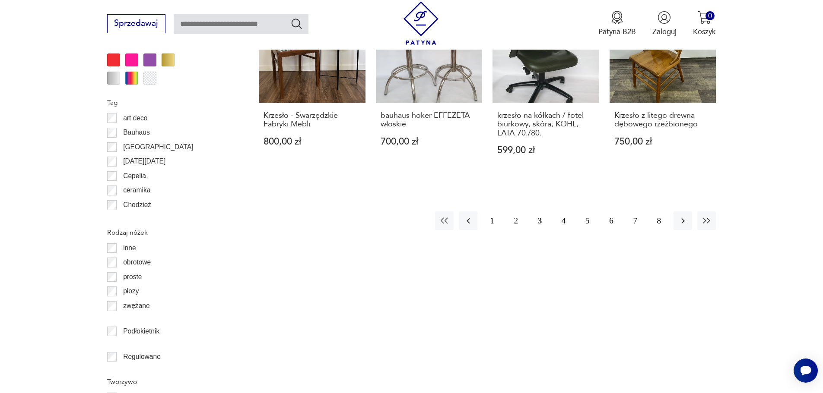
click at [560, 221] on button "4" at bounding box center [563, 221] width 19 height 19
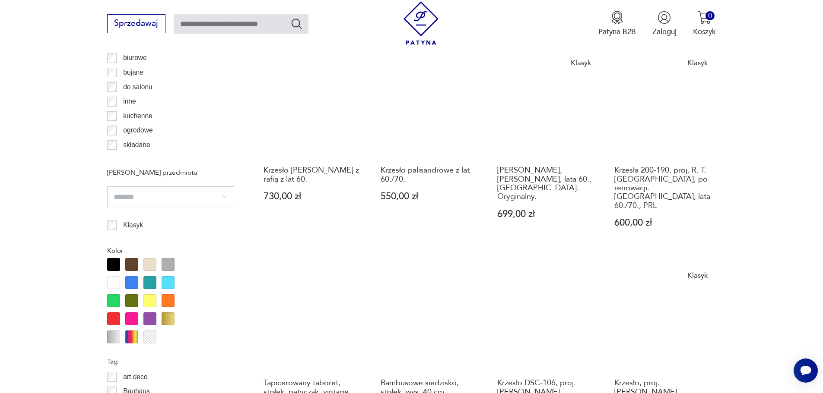
scroll to position [978, 0]
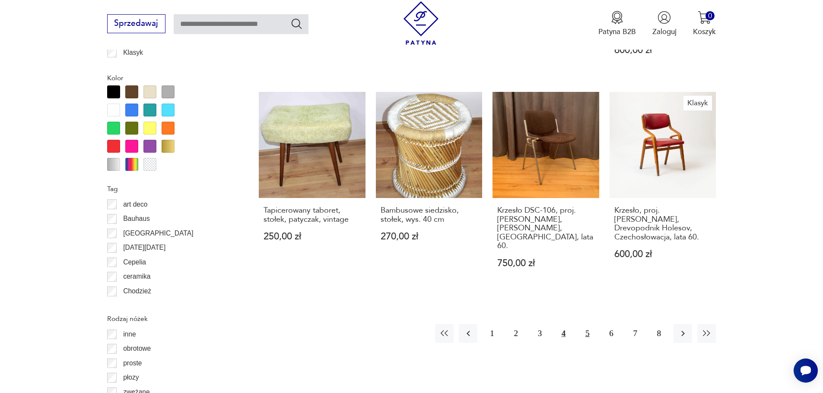
click at [588, 324] on button "5" at bounding box center [587, 333] width 19 height 19
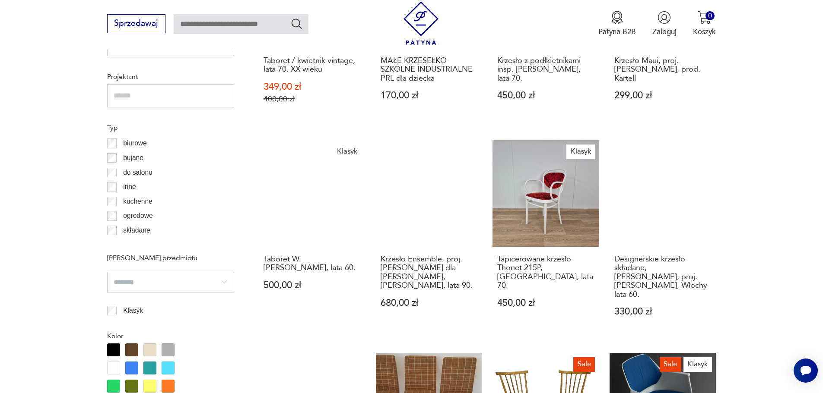
scroll to position [935, 0]
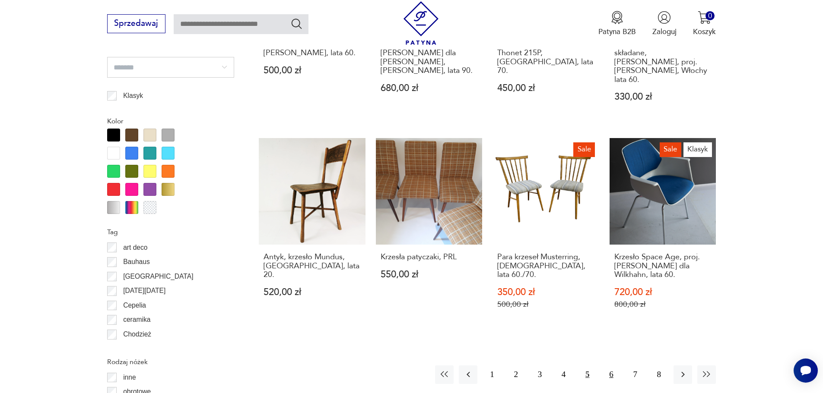
click at [610, 366] on button "6" at bounding box center [610, 375] width 19 height 19
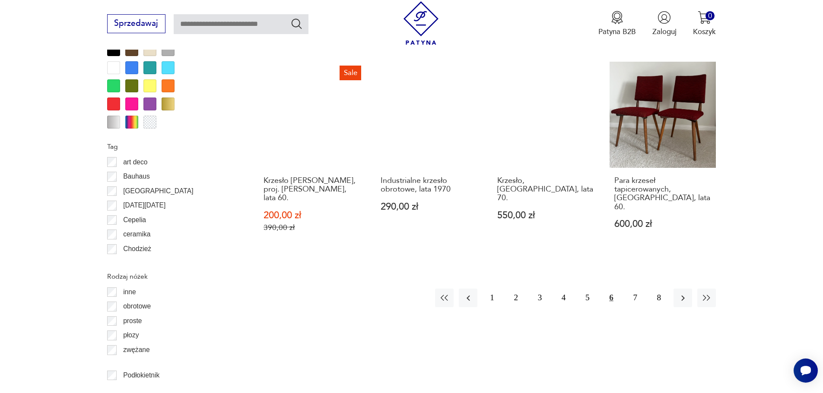
scroll to position [1022, 0]
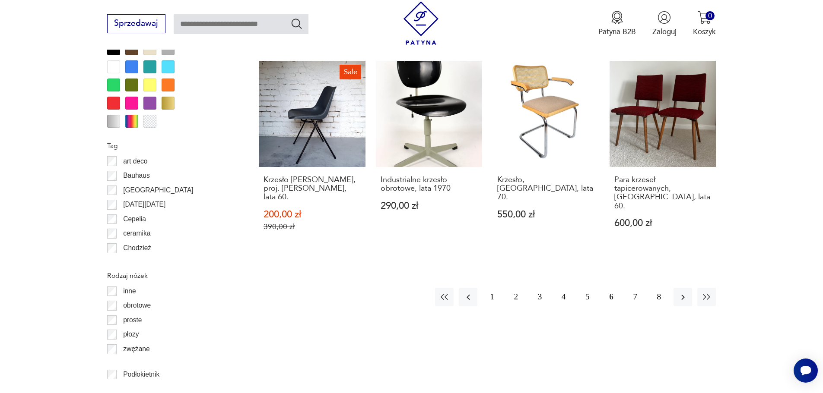
click at [626, 288] on button "7" at bounding box center [635, 297] width 19 height 19
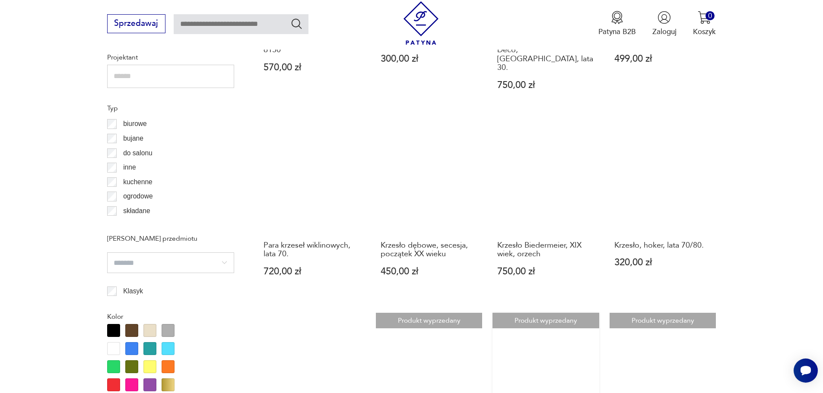
scroll to position [676, 0]
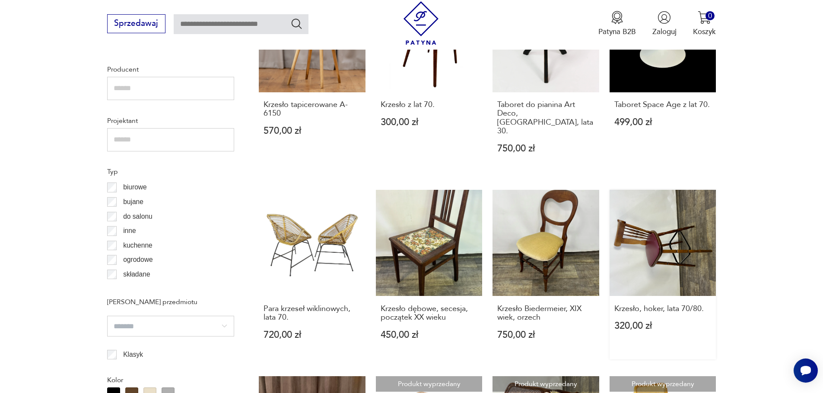
click at [681, 198] on link "Krzesło, hoker, lata 70/80. 320,00 zł" at bounding box center [662, 275] width 107 height 170
